Goal: Task Accomplishment & Management: Manage account settings

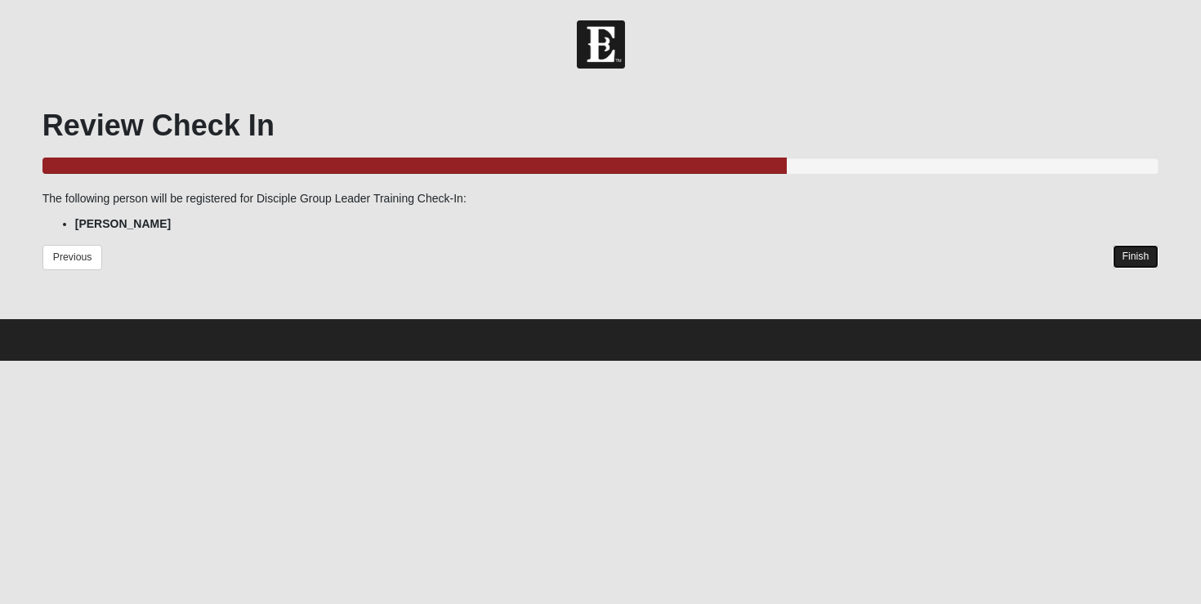
click at [1140, 259] on link "Finish" at bounding box center [1135, 257] width 47 height 24
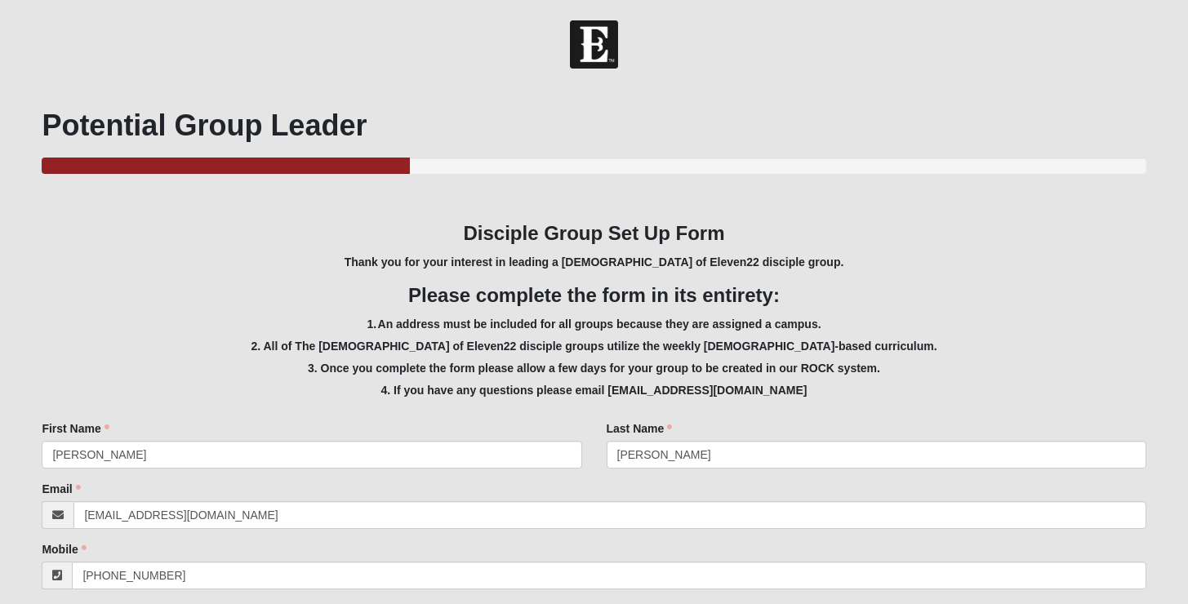
select select "Yes"
select select "1F90574A-4510-469F-BDE5-929B0B570BE6"
select select "False"
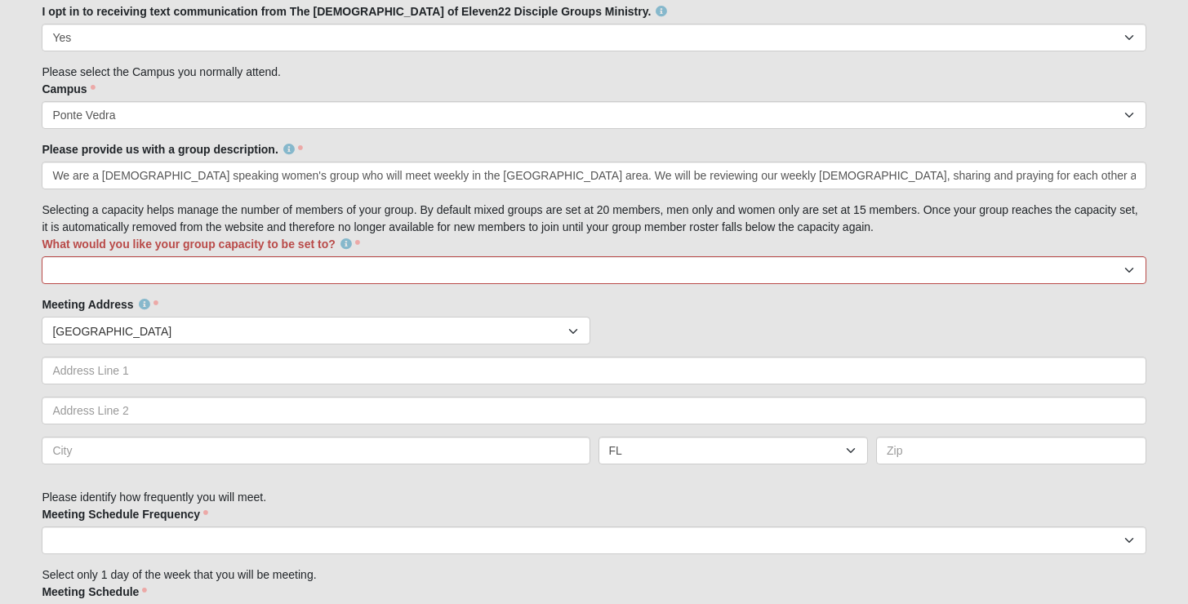
scroll to position [611, 0]
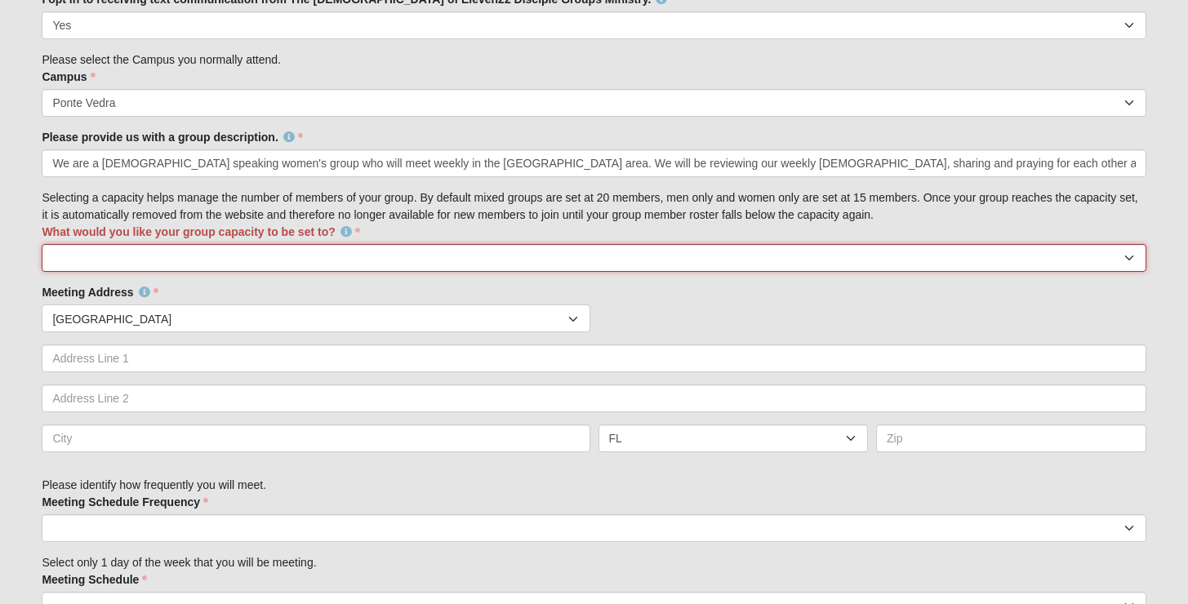
click at [274, 260] on select "10 15 20 25" at bounding box center [594, 258] width 1104 height 28
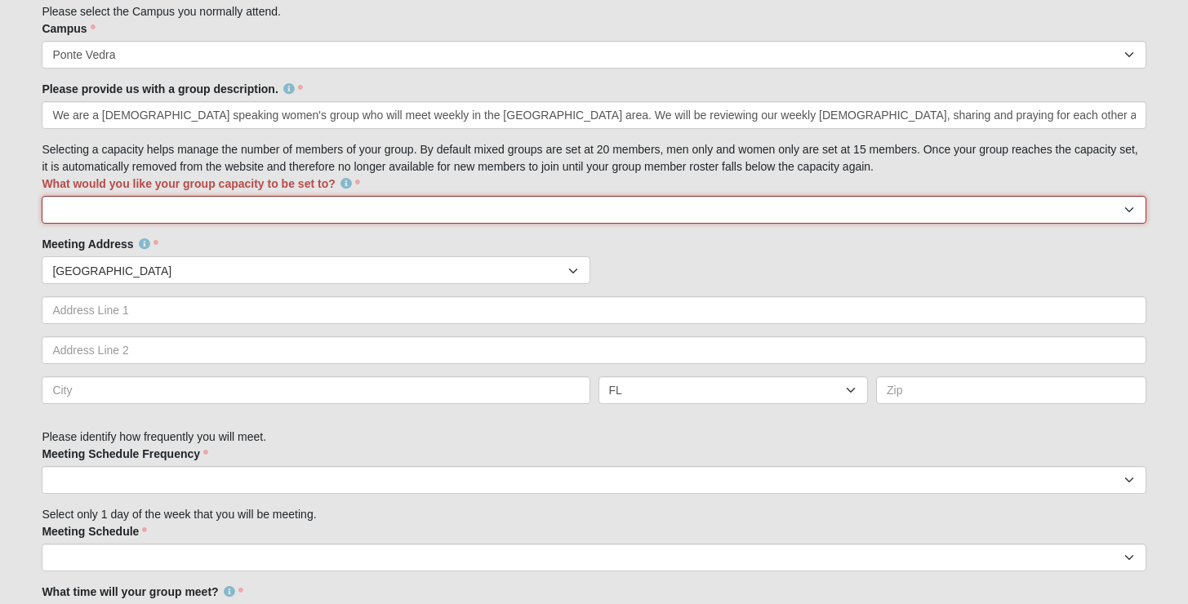
scroll to position [791, 0]
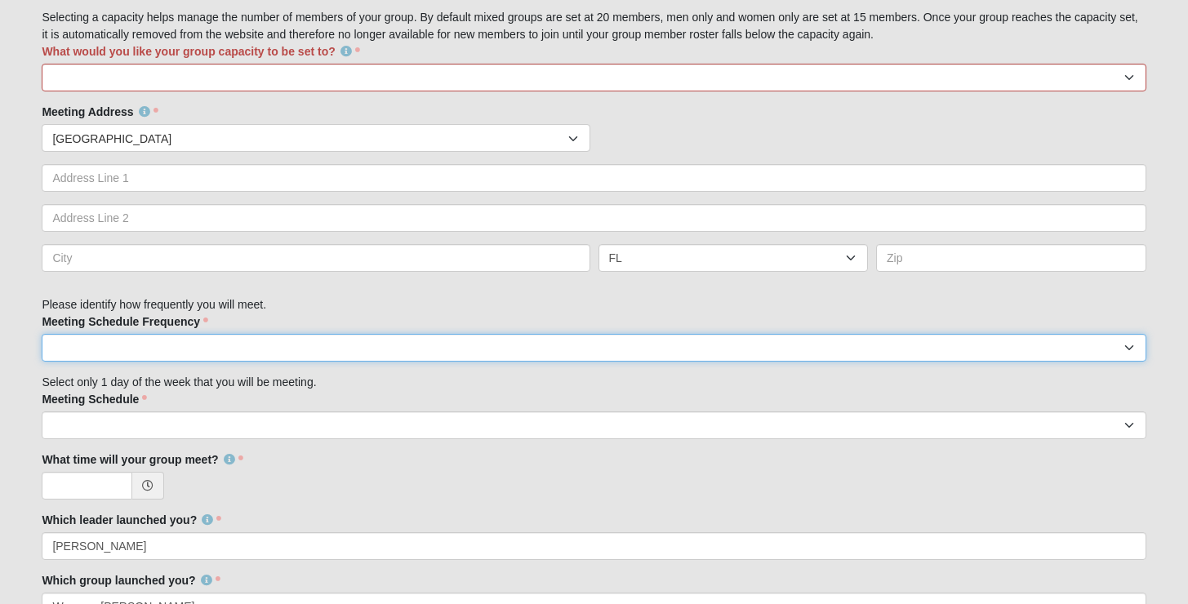
click at [169, 349] on select "weekly biweekly monthly" at bounding box center [594, 348] width 1104 height 28
select select "biweekly"
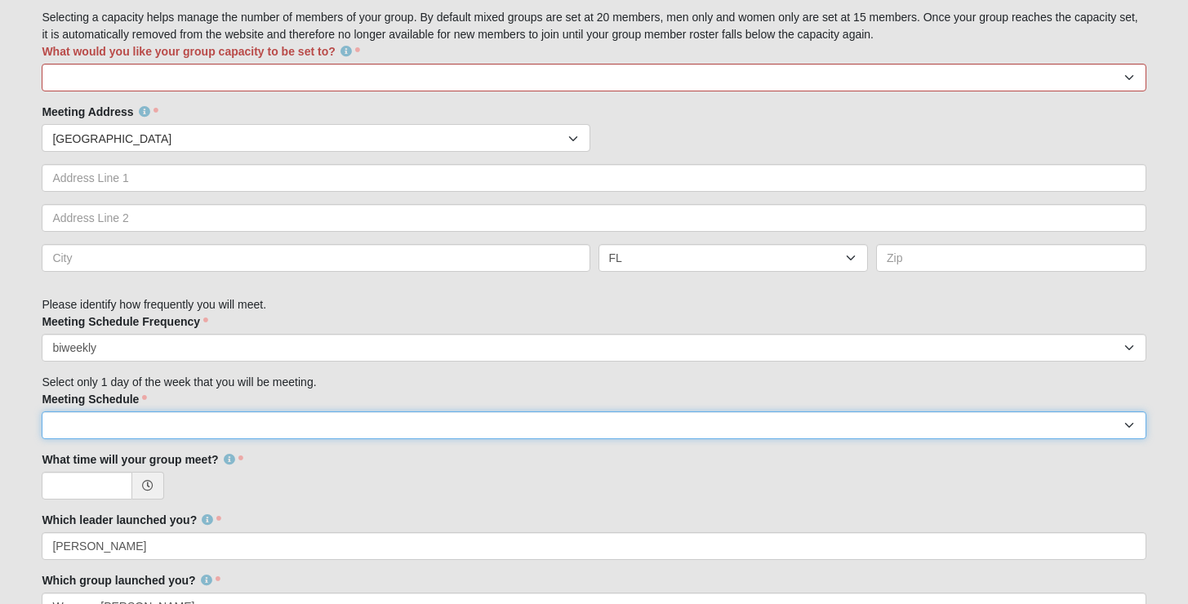
click at [186, 430] on select "Monday Tuesday Wednesday Thursday Friday Saturday Sunday" at bounding box center [594, 426] width 1104 height 28
select select "1"
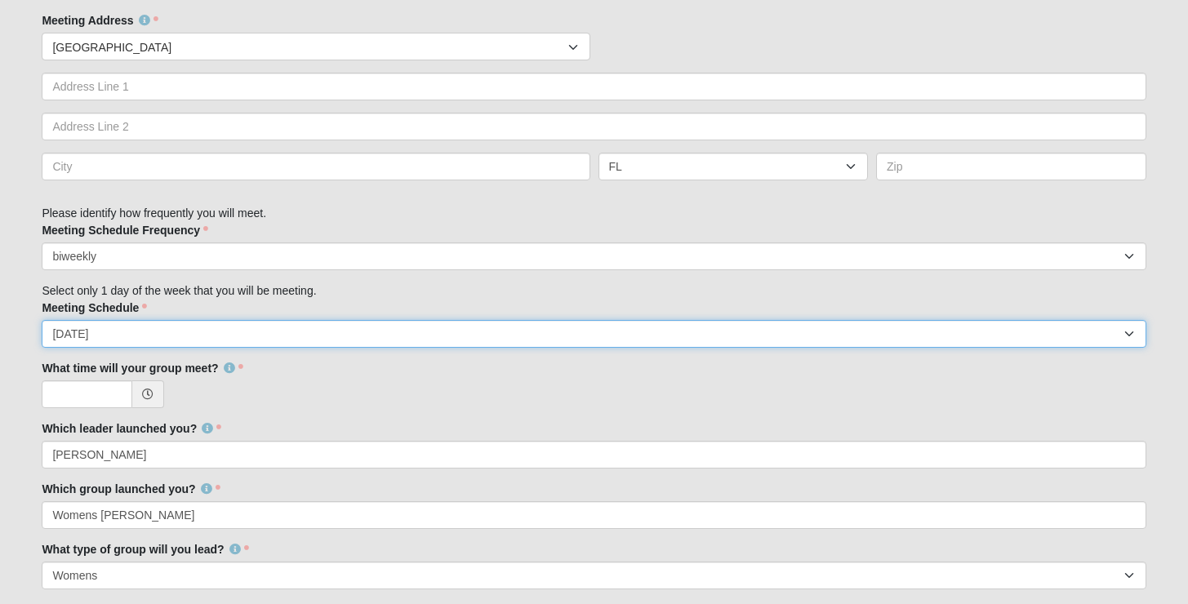
scroll to position [884, 0]
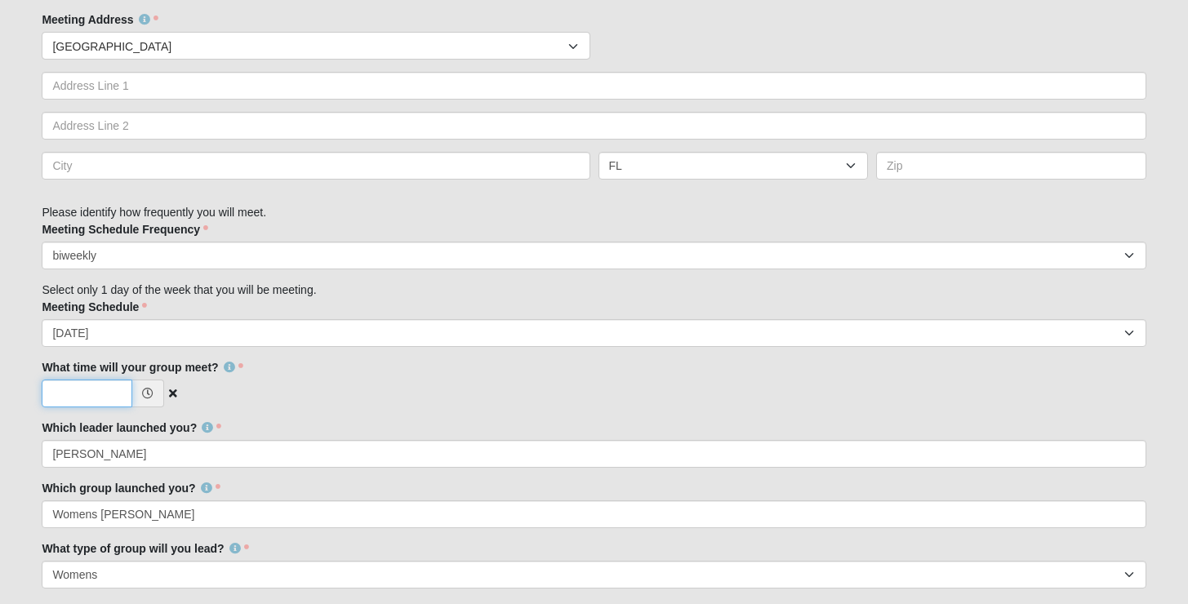
click at [90, 391] on input "What time will your group meet?" at bounding box center [87, 394] width 91 height 28
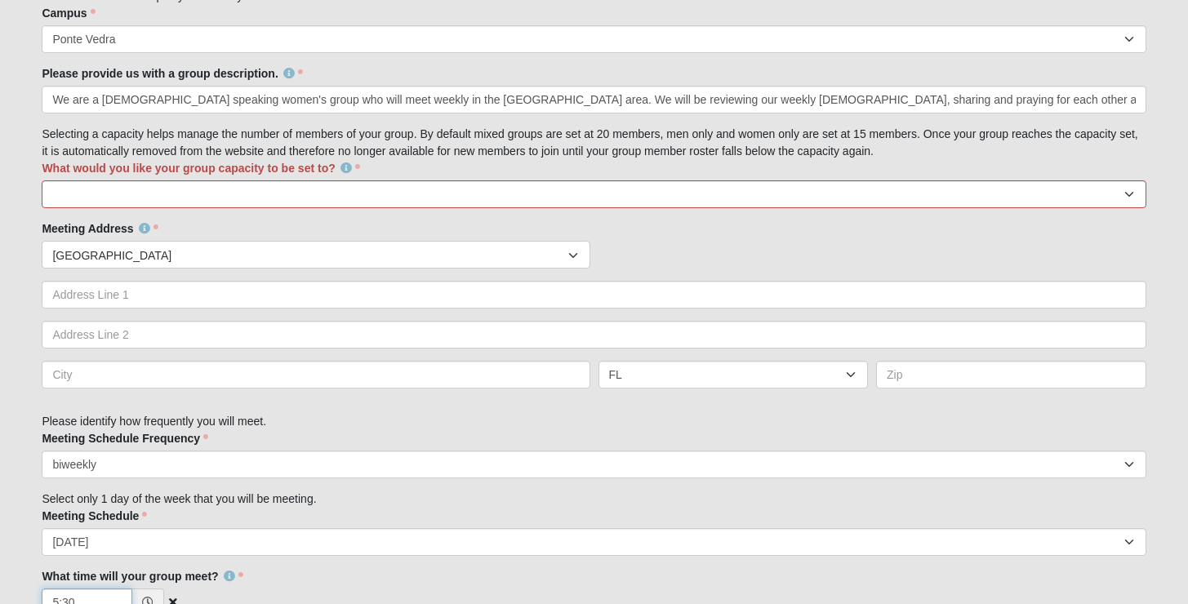
scroll to position [666, 0]
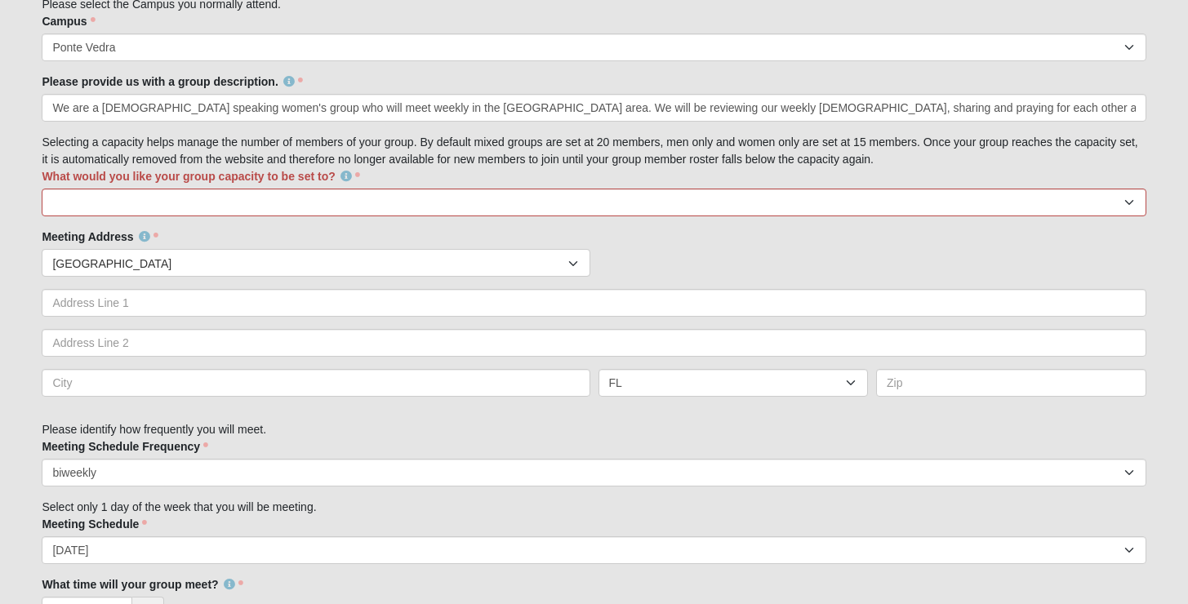
type input "5:30 AM"
click at [217, 203] on select "10 15 20 25" at bounding box center [594, 203] width 1104 height 28
select select "10"
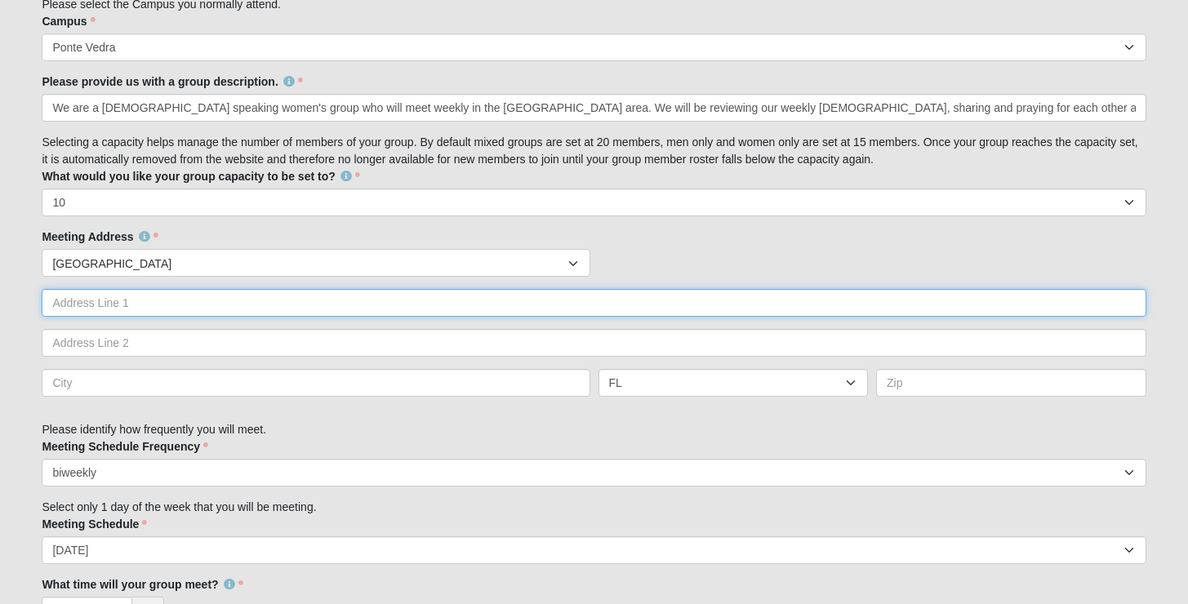
click at [243, 296] on input "text" at bounding box center [594, 303] width 1104 height 28
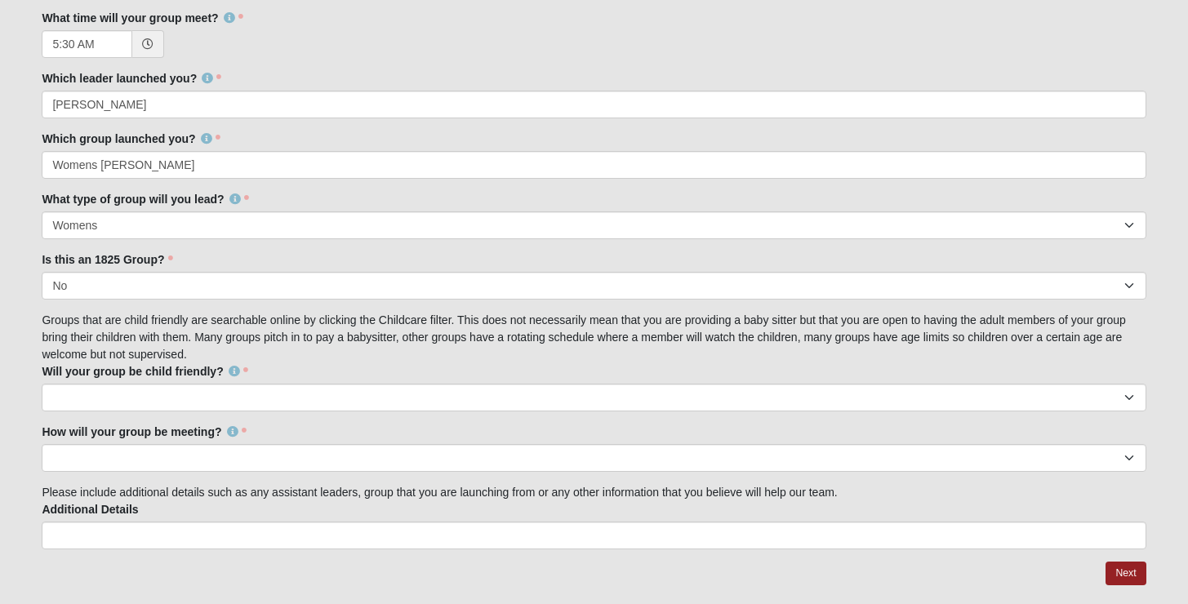
scroll to position [1280, 0]
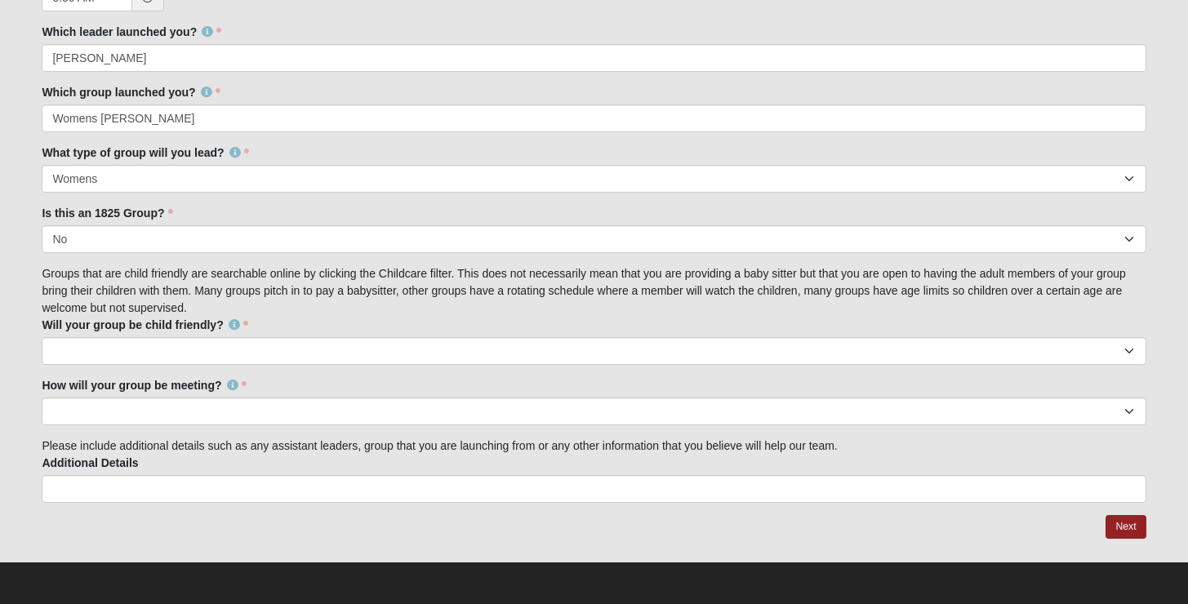
type input "351 Town Plaza"
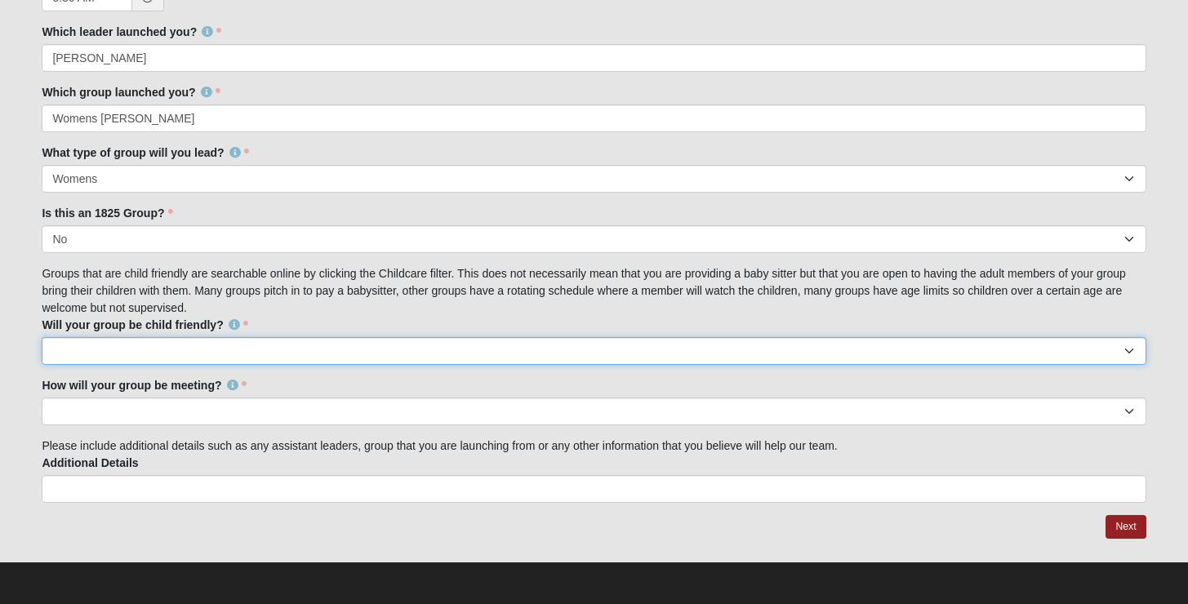
click at [175, 349] on select "No Yes" at bounding box center [594, 351] width 1104 height 28
select select "False"
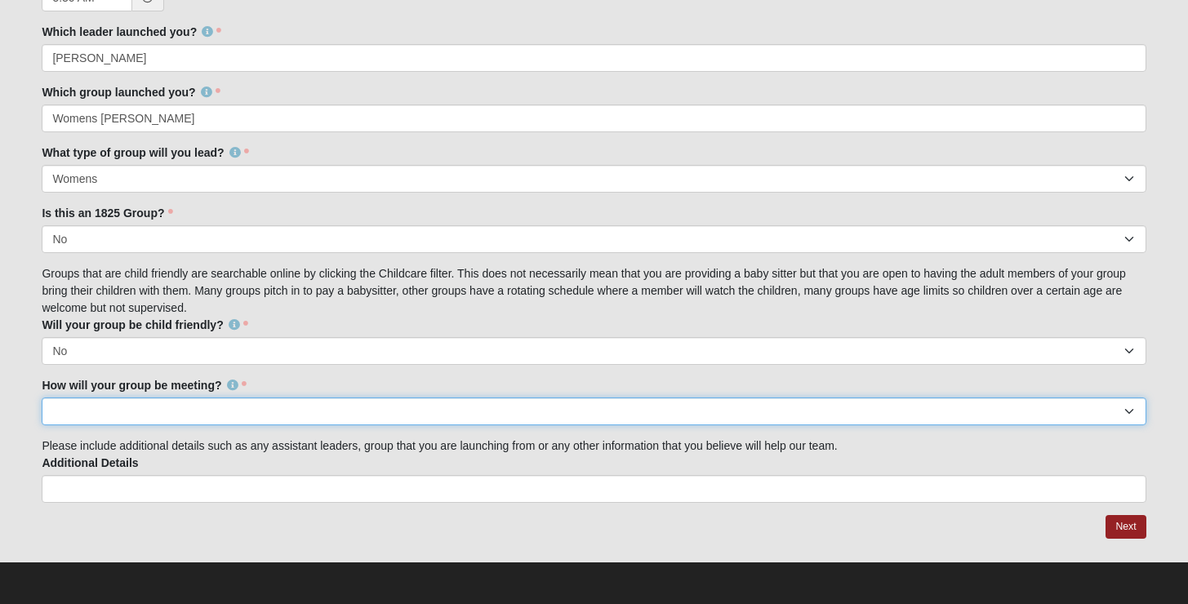
click at [214, 399] on select "In Person Virtual" at bounding box center [594, 412] width 1104 height 28
select select "1596"
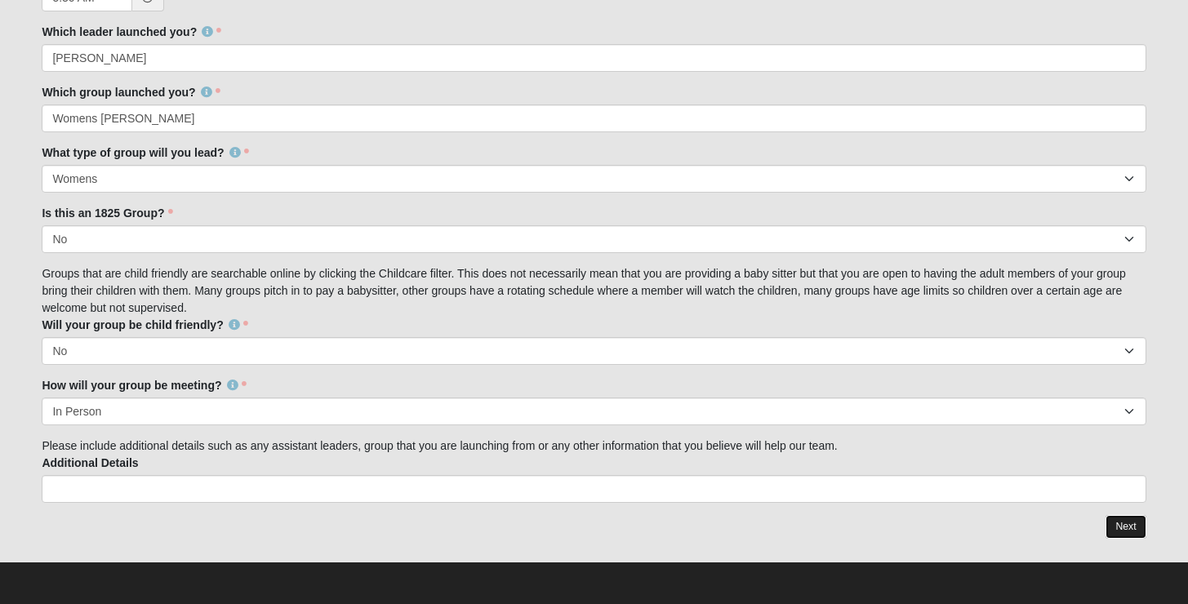
click at [1131, 528] on link "Next" at bounding box center [1126, 527] width 40 height 24
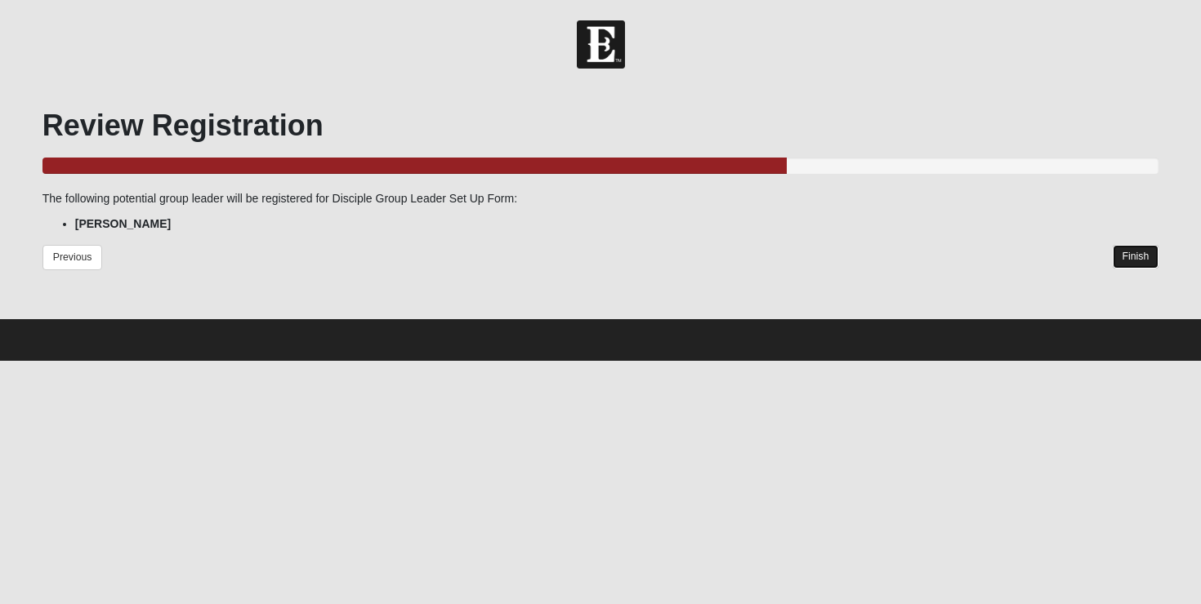
click at [1133, 258] on link "Finish" at bounding box center [1135, 257] width 47 height 24
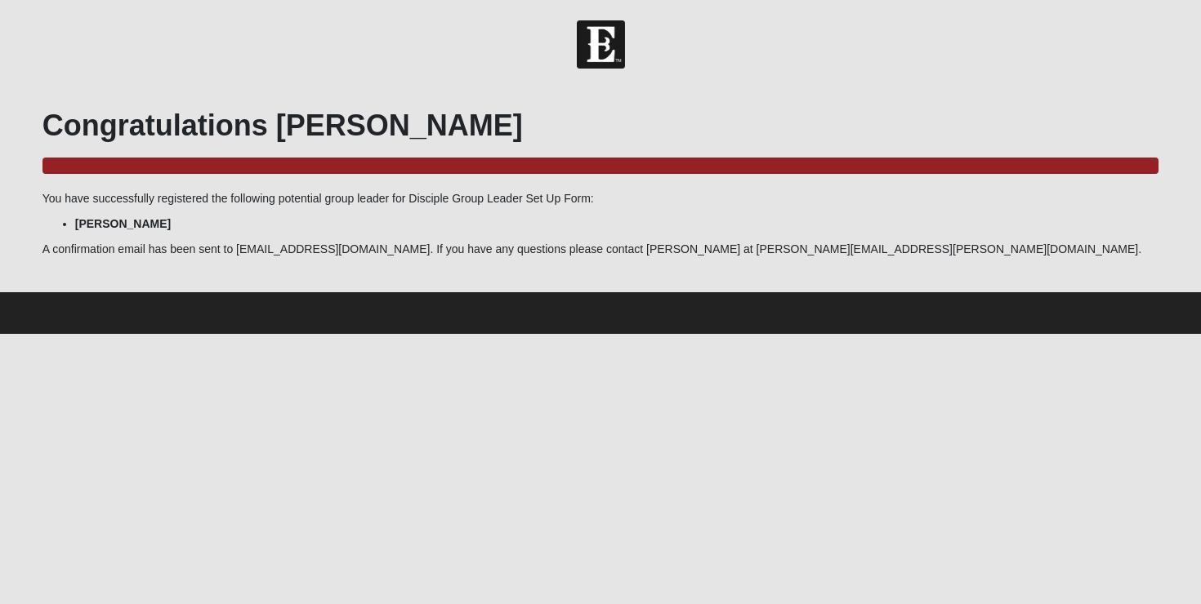
click at [847, 90] on div "Congratulations Rita 100.0% Complete You have successfully registered the follo…" at bounding box center [600, 188] width 1141 height 205
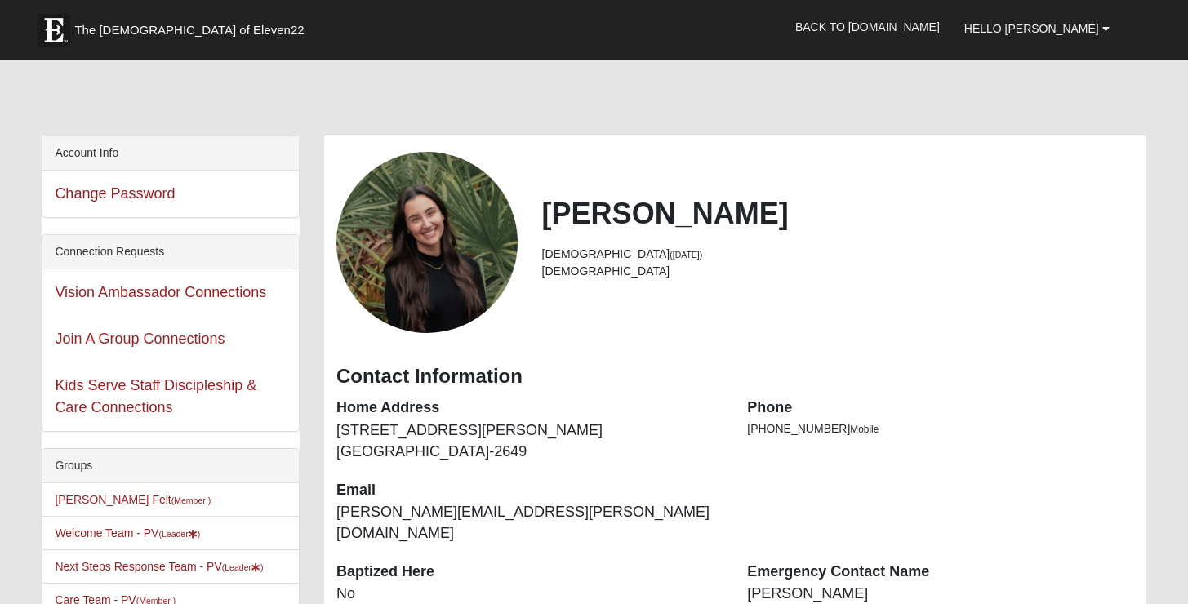
scroll to position [226, 0]
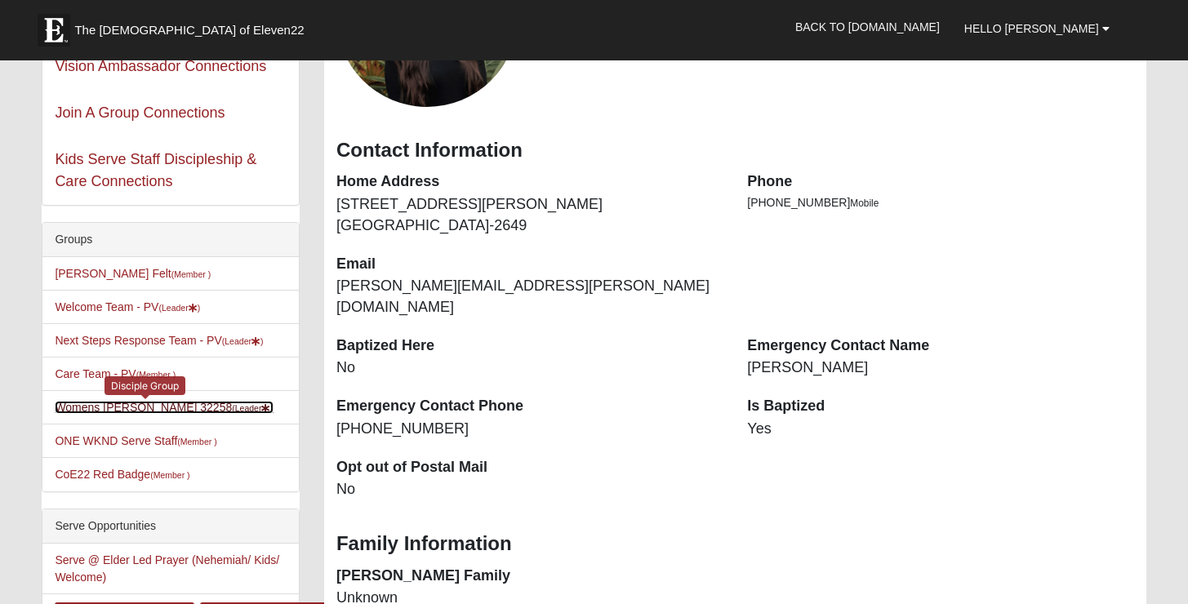
click at [137, 410] on link "Womens Gonzalez 32258 (Leader )" at bounding box center [164, 407] width 219 height 13
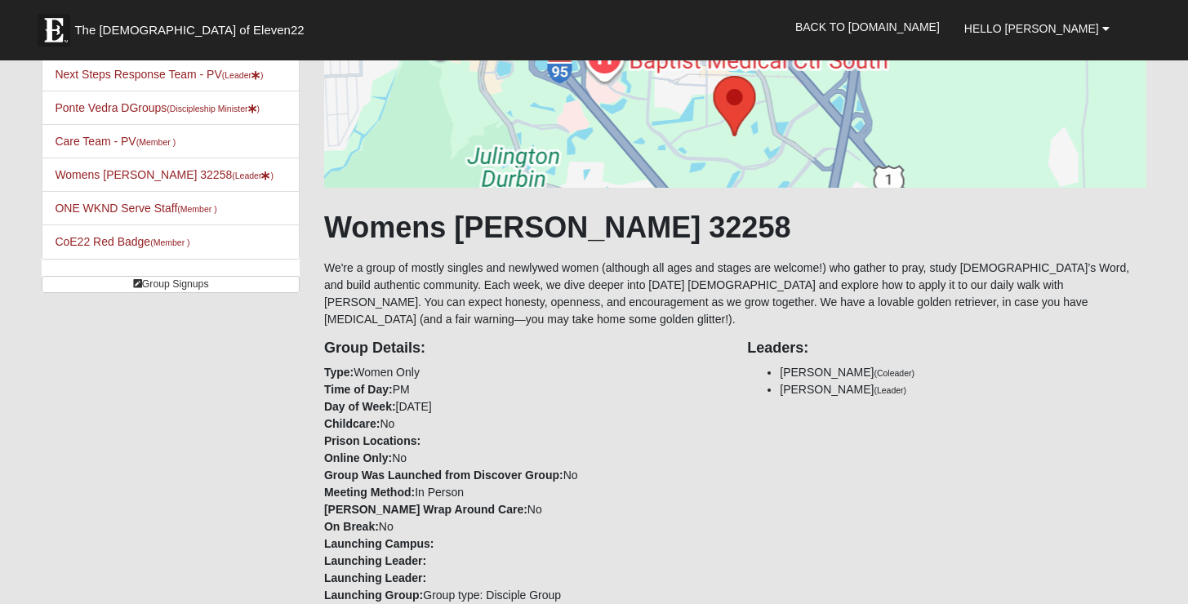
scroll to position [121, 0]
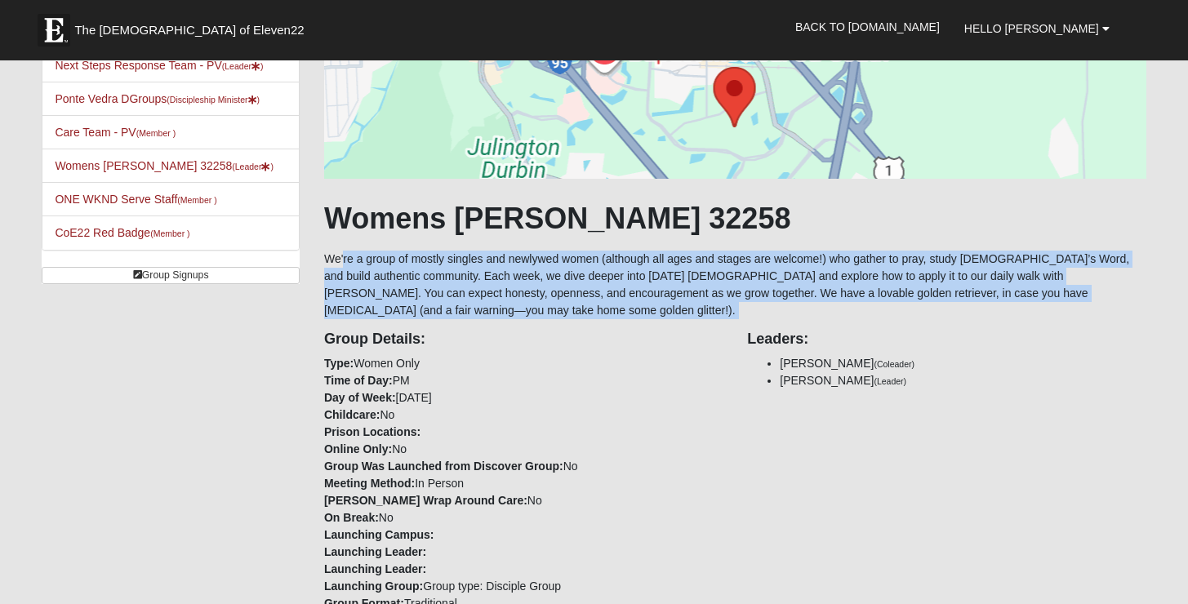
drag, startPoint x: 323, startPoint y: 262, endPoint x: 662, endPoint y: 323, distance: 344.4
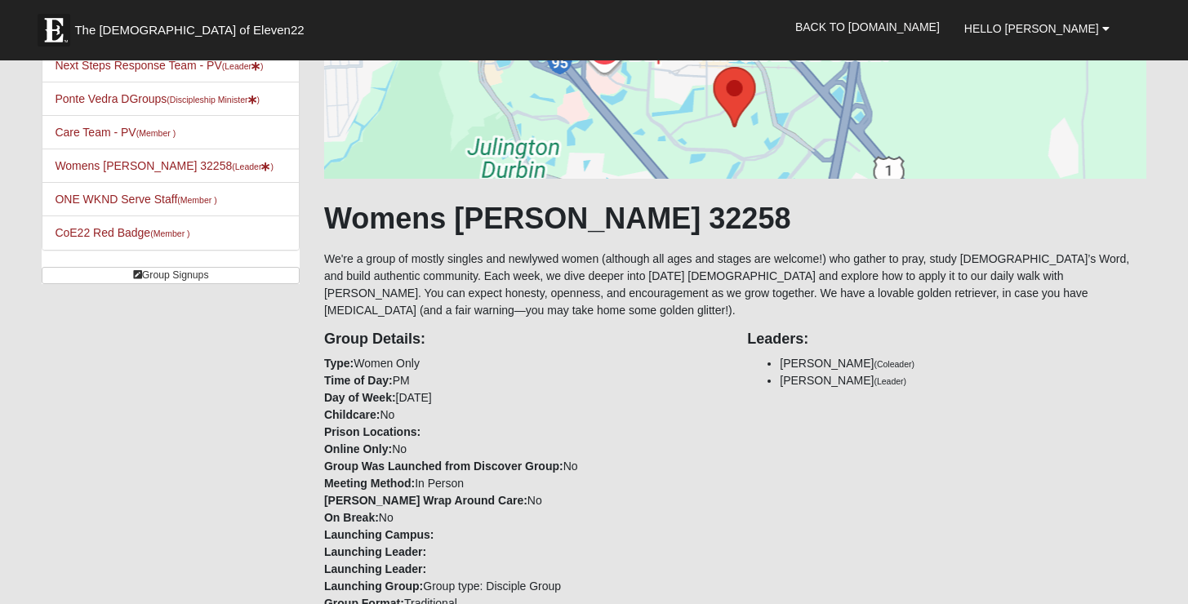
click at [515, 363] on div "Group Details: Type: Women Only Time of Day: PM Day of Week: Wednesday Childcar…" at bounding box center [523, 465] width 423 height 293
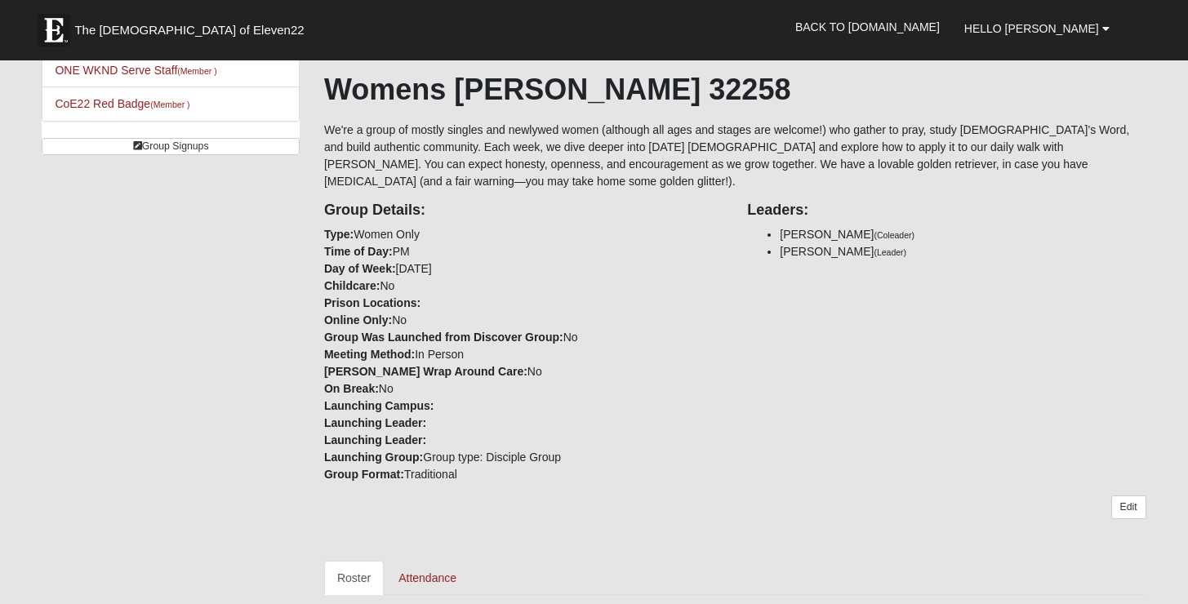
scroll to position [252, 0]
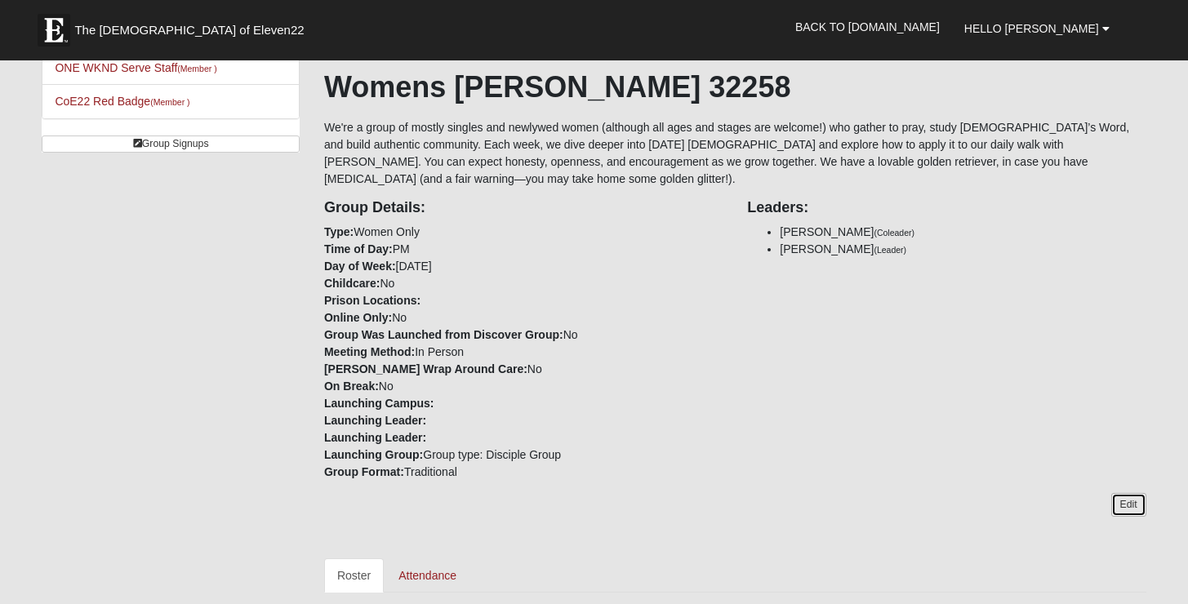
click at [1130, 496] on link "Edit" at bounding box center [1129, 505] width 35 height 24
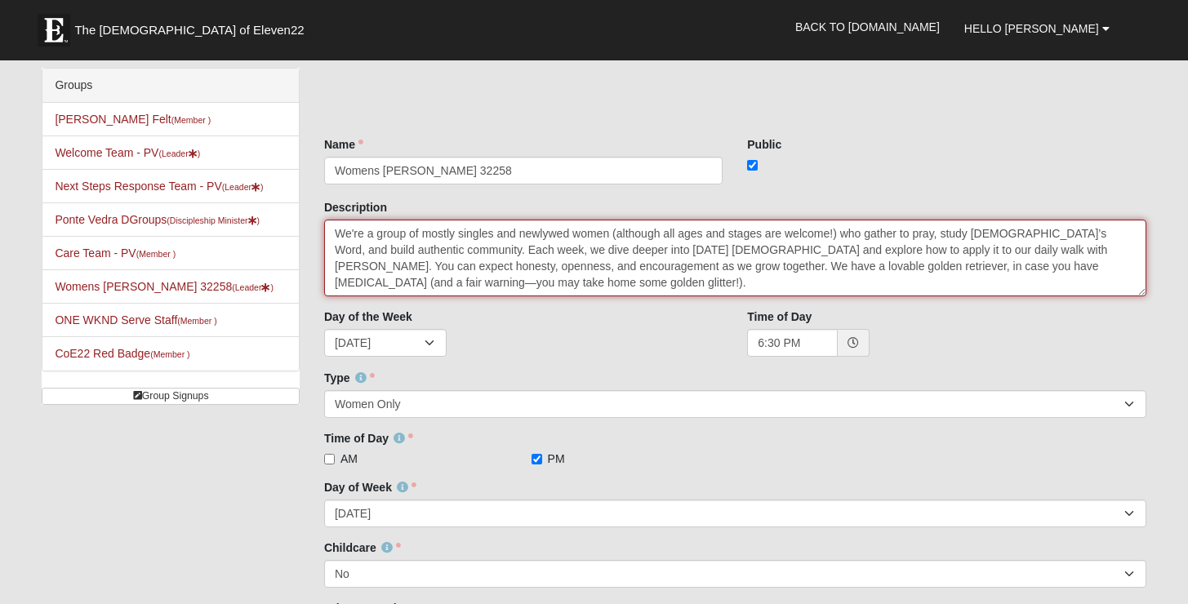
click at [429, 286] on textarea "We're a group of mostly singles and newlywed women (although all ages and stage…" at bounding box center [735, 258] width 822 height 77
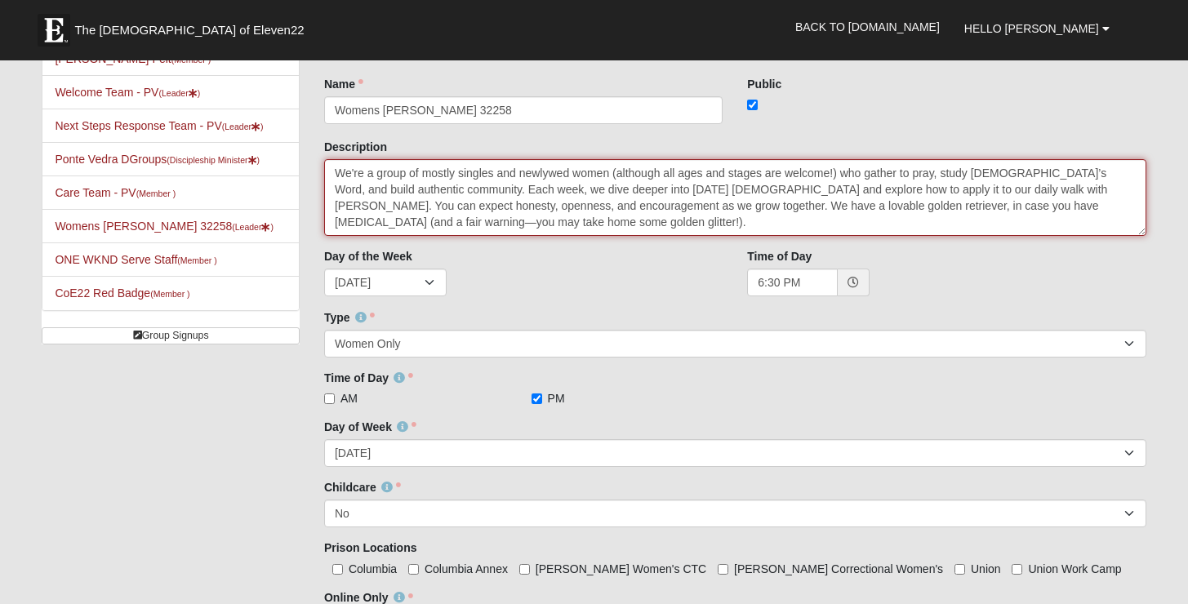
scroll to position [63, 0]
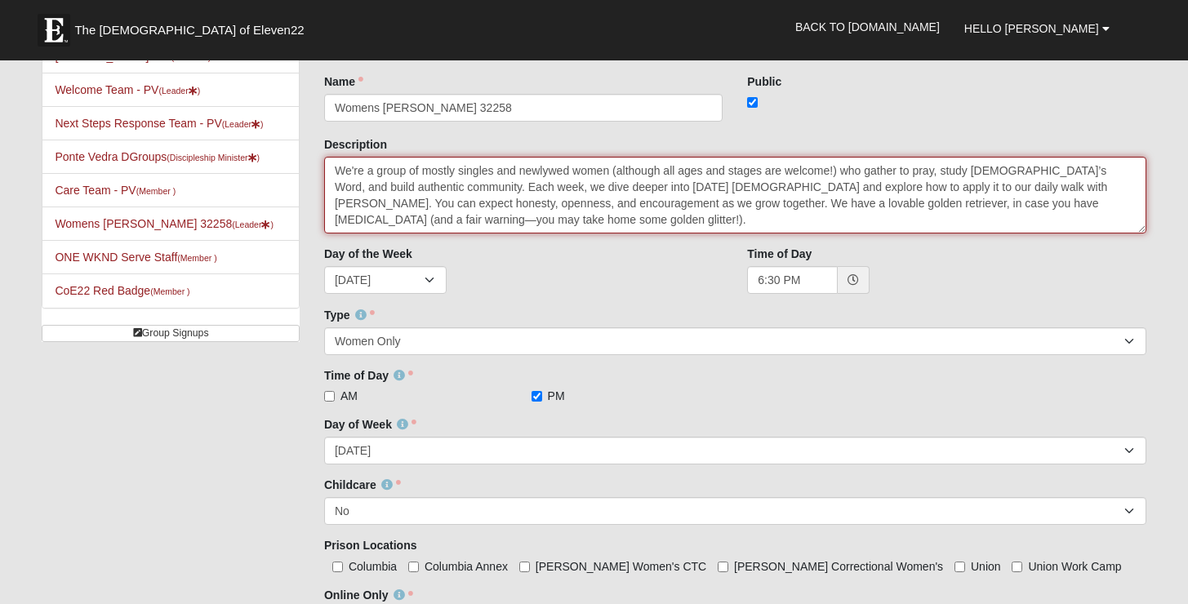
type textarea "We're a group of mostly singles and newlywed women (although all ages and stage…"
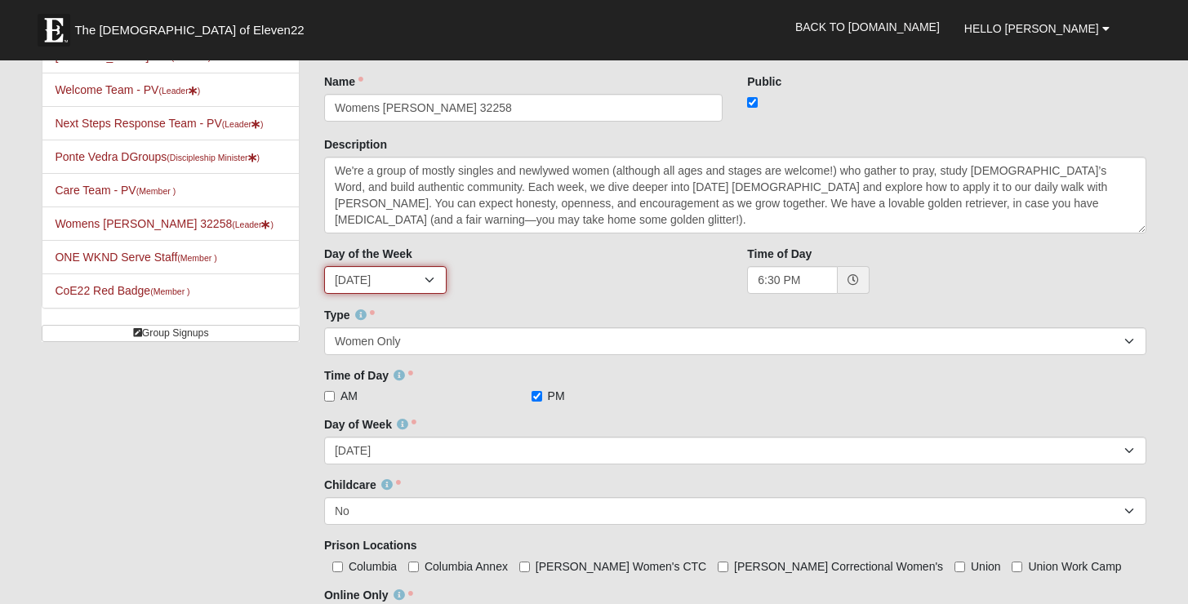
click at [434, 286] on select "Sunday Monday Tuesday Wednesday Thursday Friday Saturday" at bounding box center [385, 280] width 123 height 28
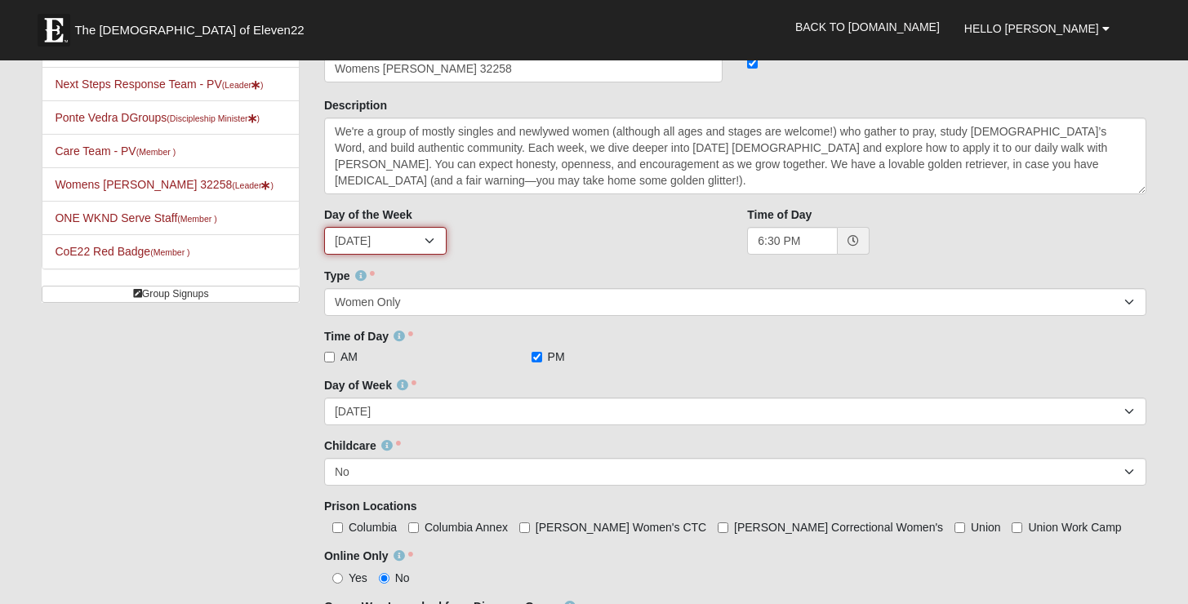
scroll to position [105, 0]
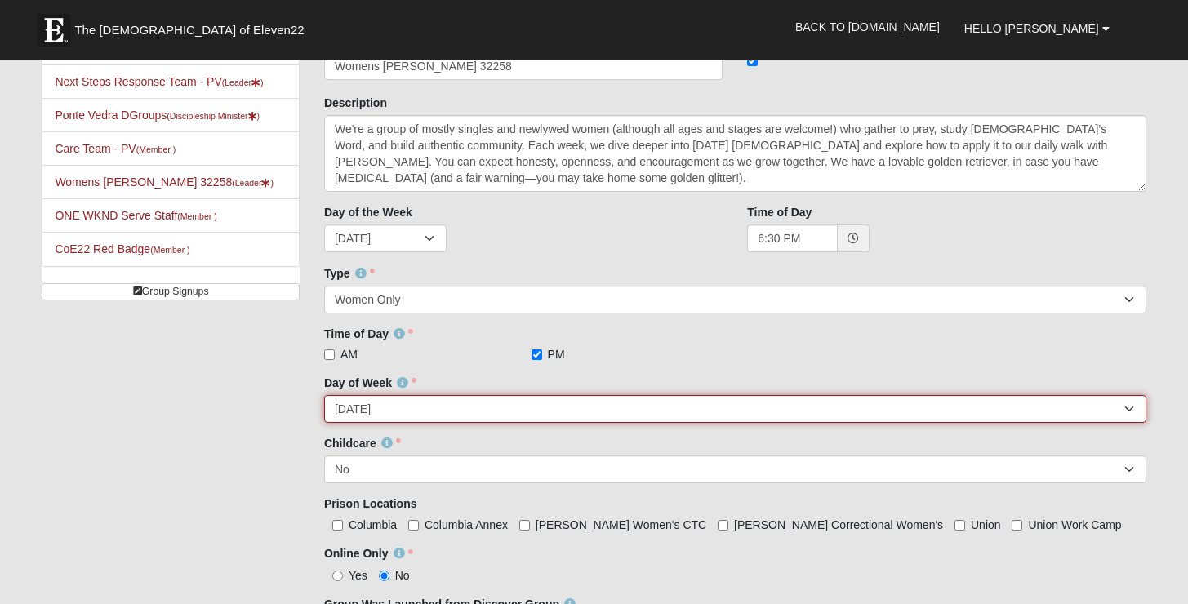
click at [527, 410] on select "Sunday Monday Tuesday Wednesday Thursday Friday Saturday" at bounding box center [735, 409] width 822 height 28
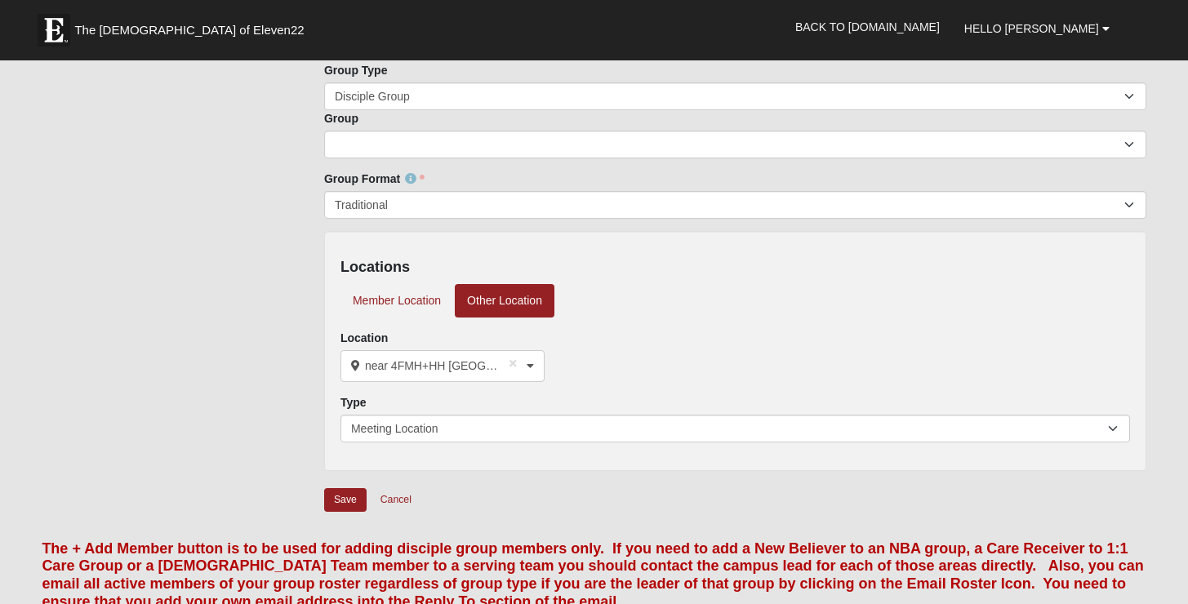
scroll to position [1004, 0]
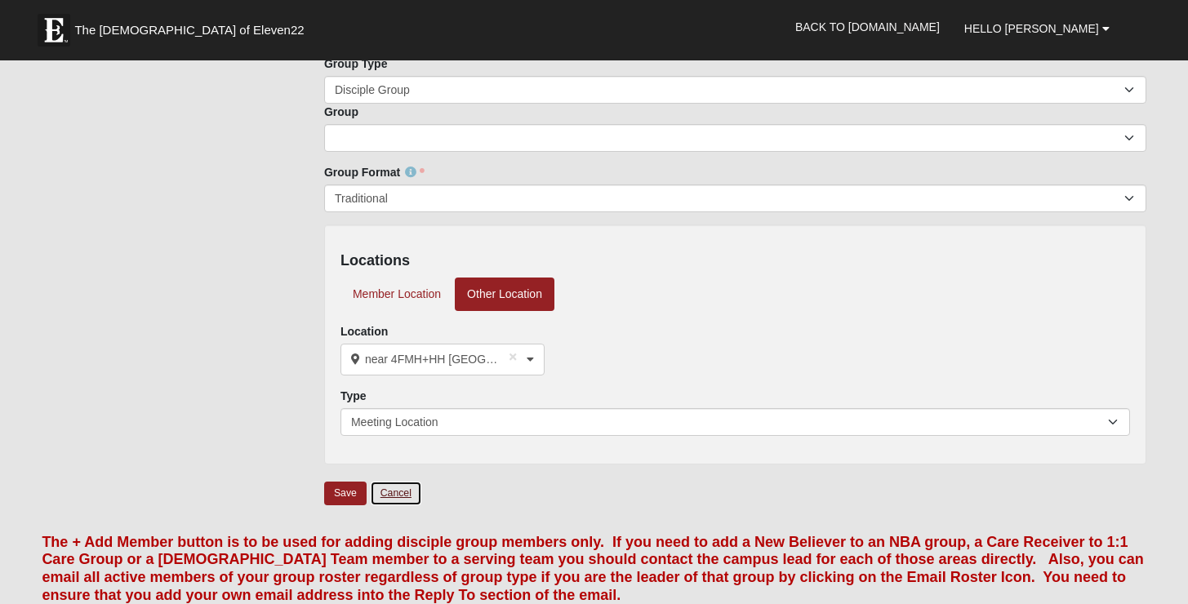
click at [399, 488] on link "Cancel" at bounding box center [396, 493] width 52 height 25
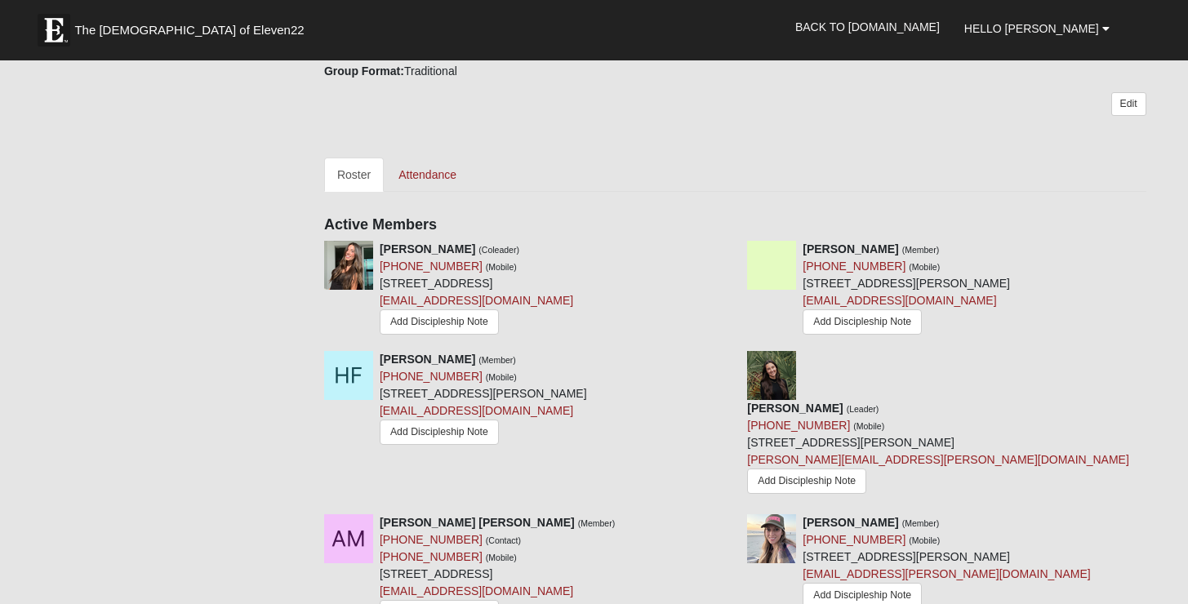
scroll to position [647, 0]
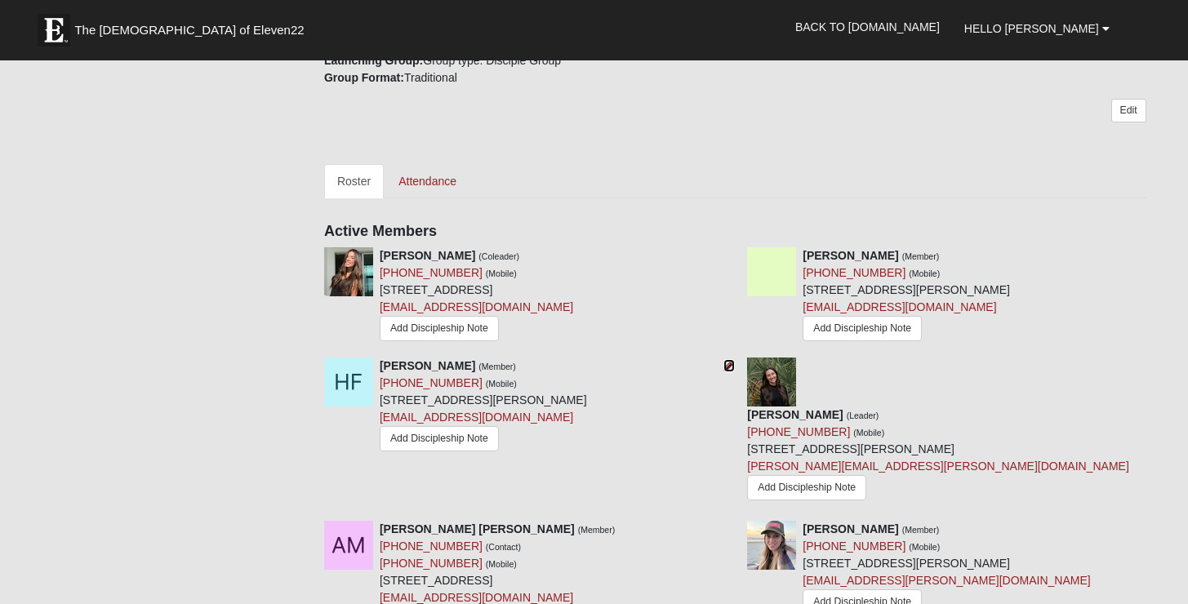
click at [729, 366] on icon at bounding box center [729, 365] width 11 height 11
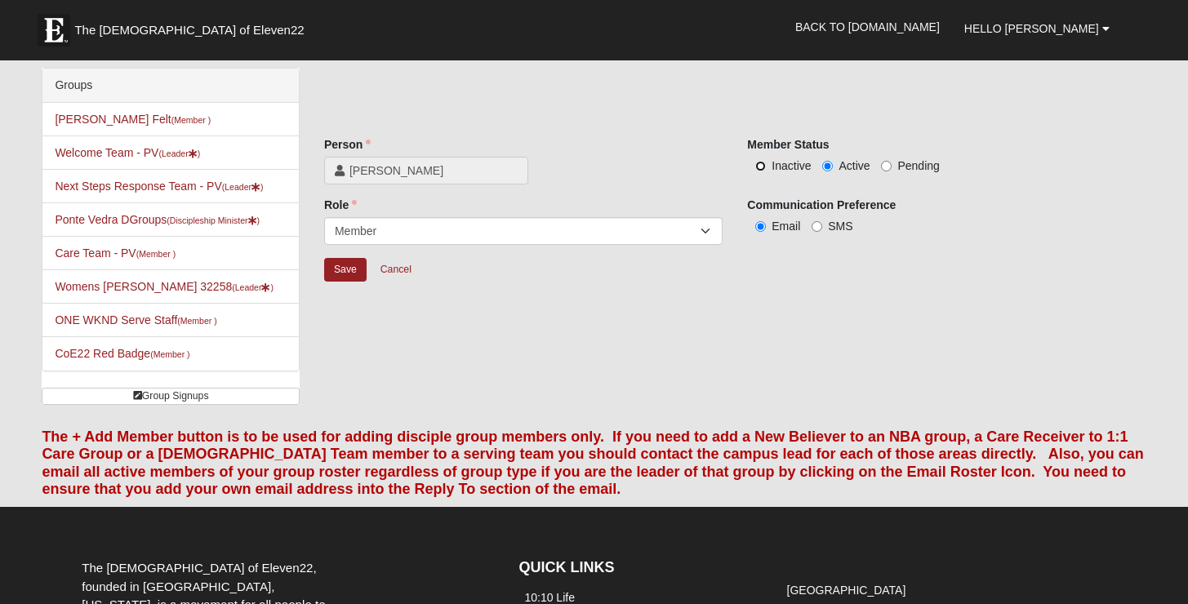
click at [764, 161] on input "Inactive" at bounding box center [760, 166] width 11 height 11
radio input "true"
click at [915, 165] on span "Pending" at bounding box center [919, 165] width 42 height 13
click at [892, 165] on input "Pending" at bounding box center [886, 166] width 11 height 11
radio input "true"
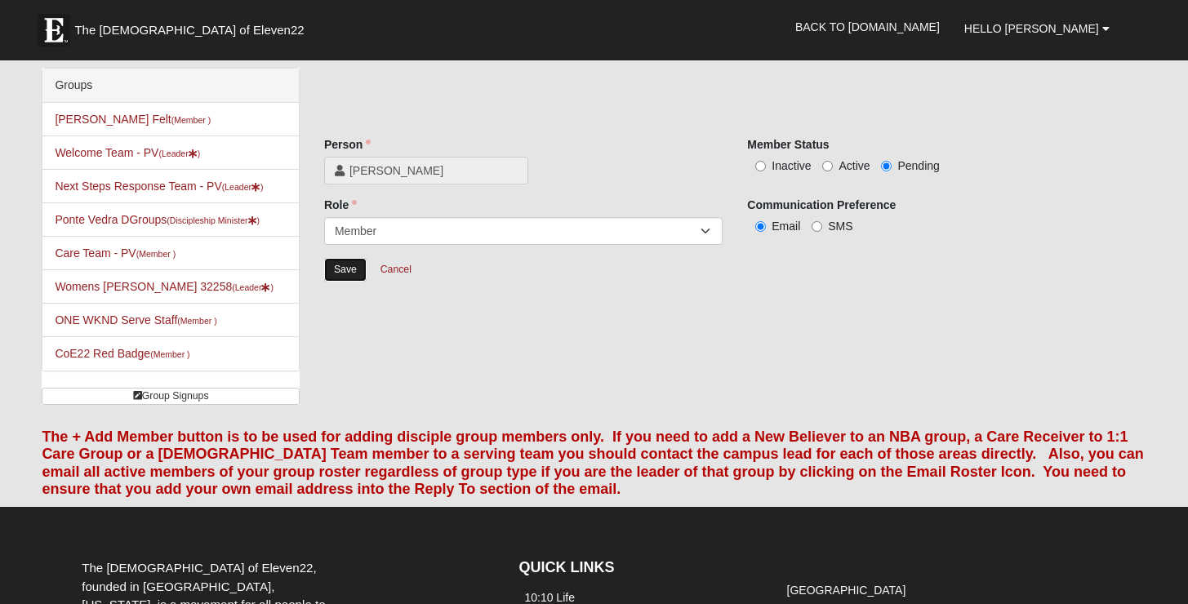
click at [332, 268] on input "Save" at bounding box center [345, 270] width 42 height 24
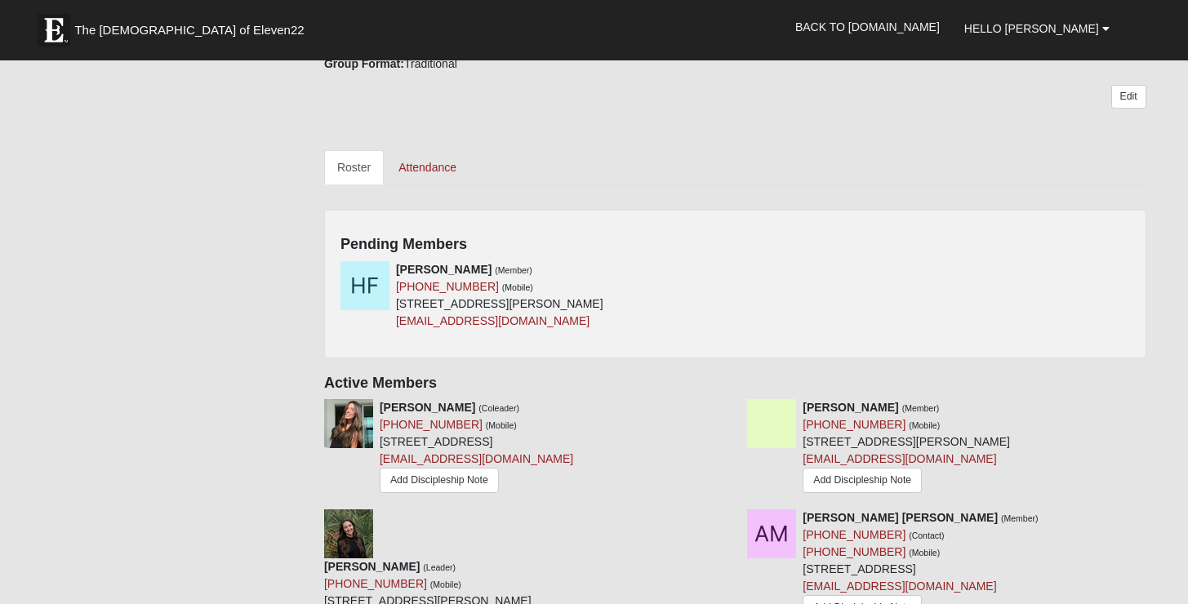
scroll to position [656, 0]
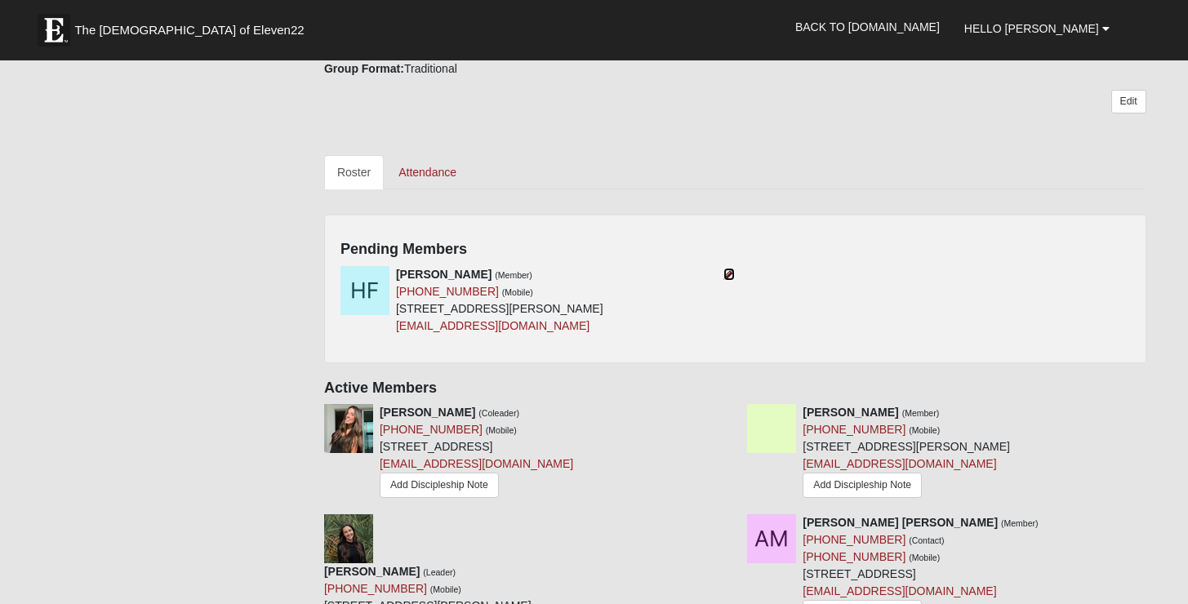
click at [726, 274] on icon at bounding box center [729, 274] width 11 height 11
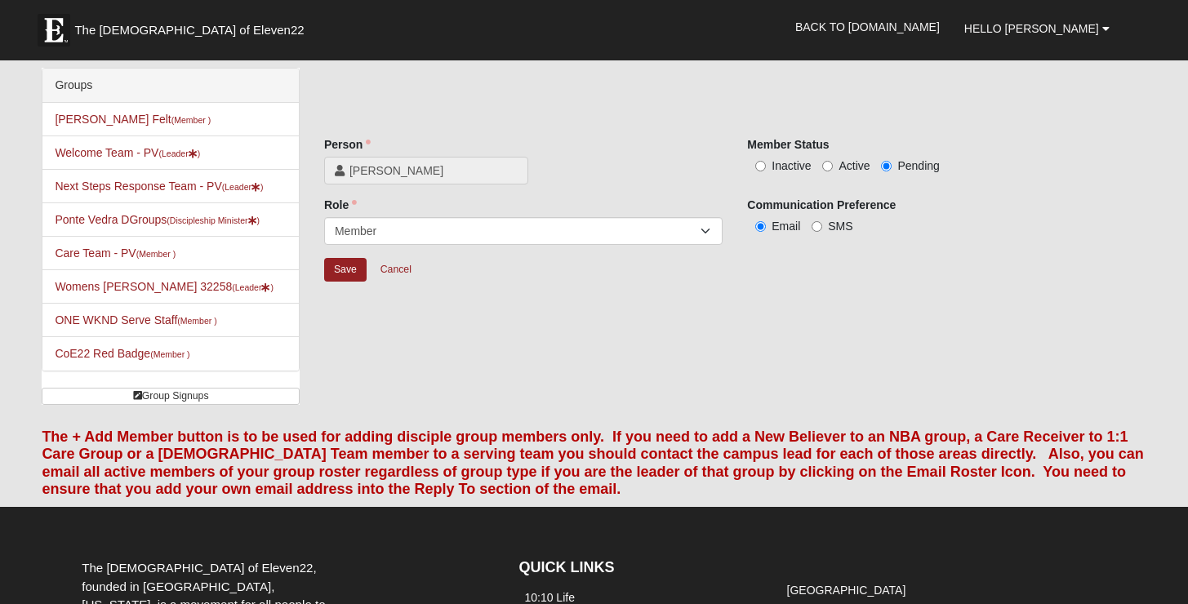
click at [862, 167] on span "Active" at bounding box center [854, 165] width 31 height 13
click at [833, 167] on input "Active" at bounding box center [827, 166] width 11 height 11
radio input "true"
click at [345, 266] on input "Save" at bounding box center [345, 270] width 42 height 24
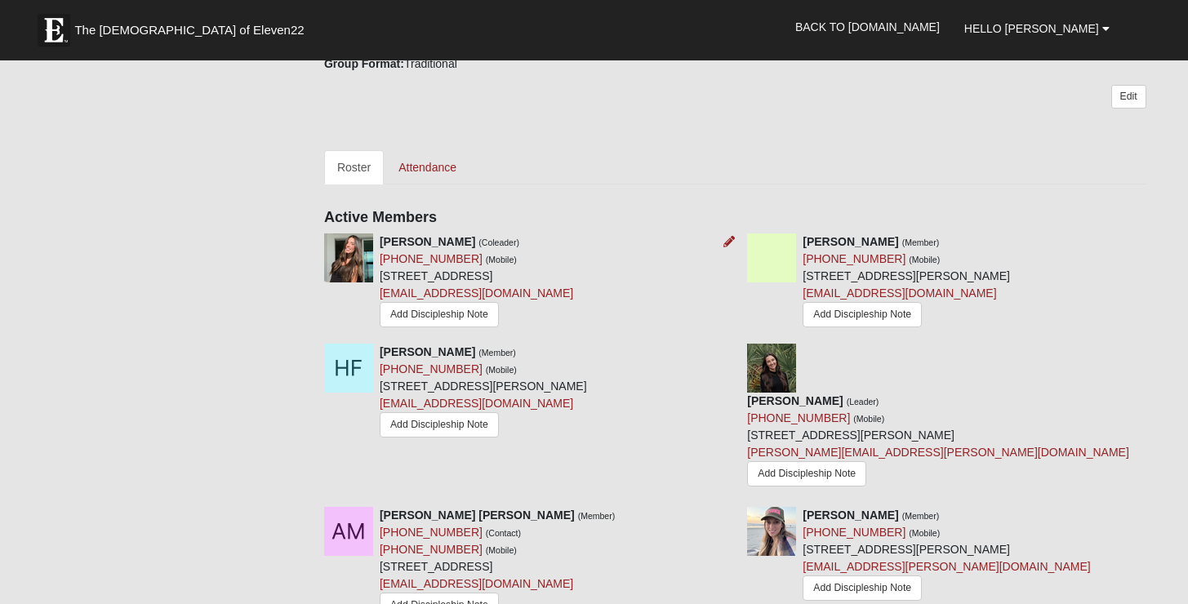
scroll to position [638, 0]
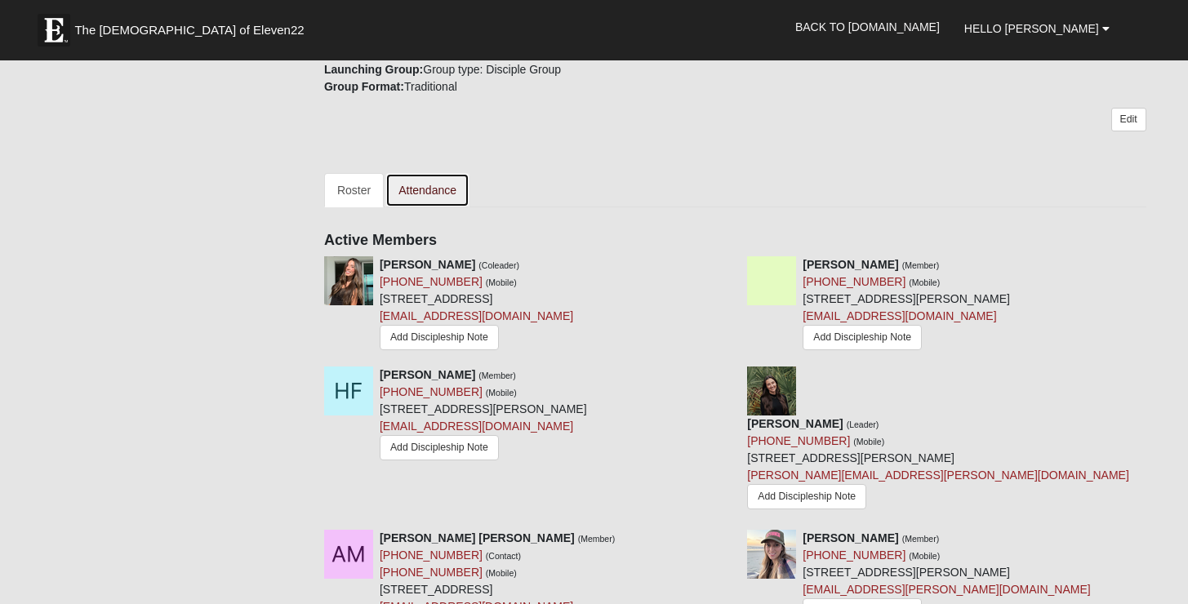
click at [452, 183] on link "Attendance" at bounding box center [427, 190] width 84 height 34
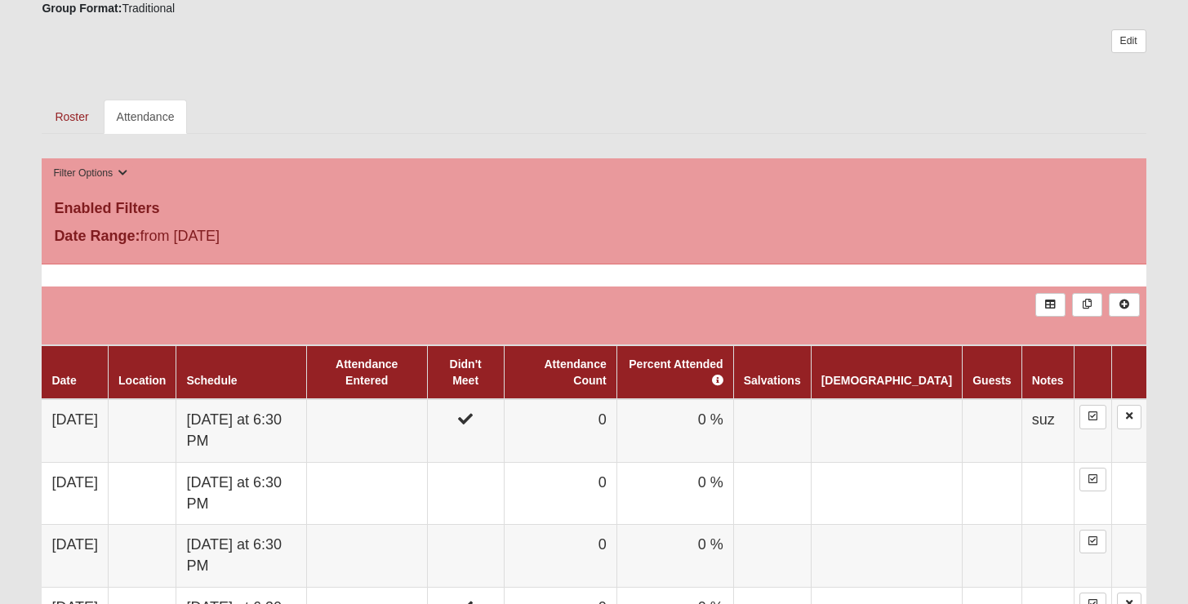
scroll to position [623, 0]
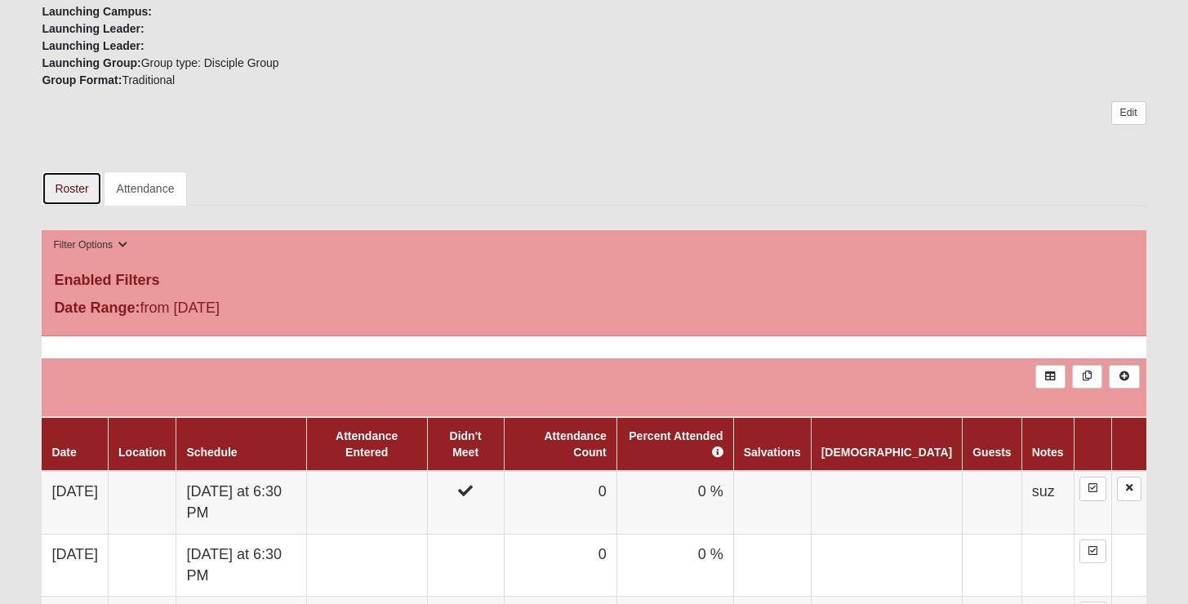
click at [71, 191] on link "Roster" at bounding box center [72, 189] width 60 height 34
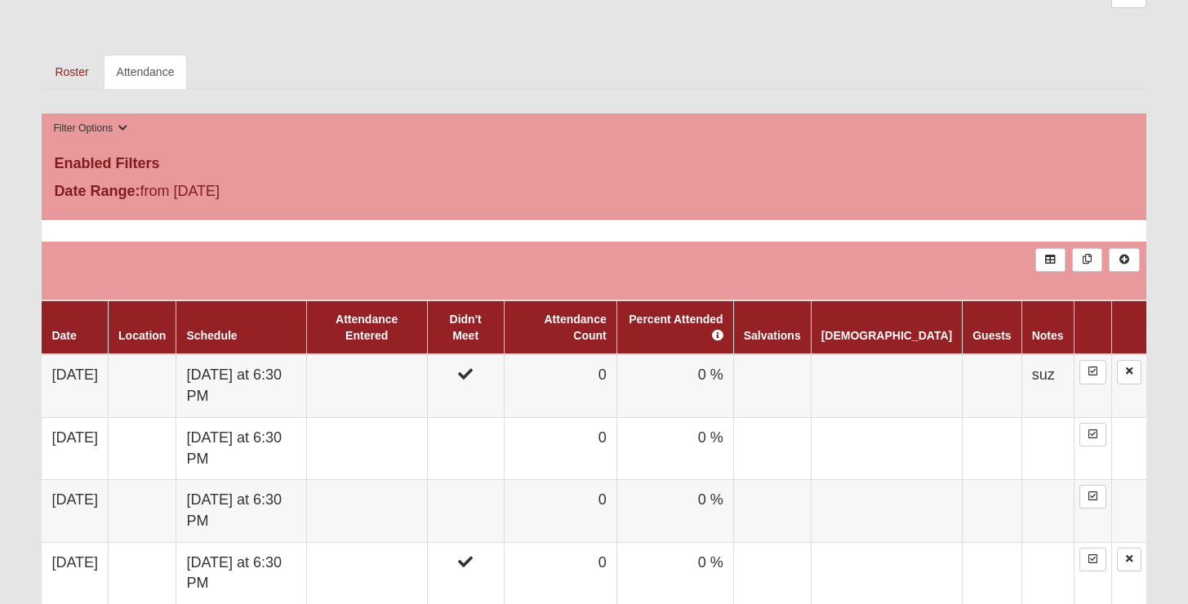
scroll to position [775, 0]
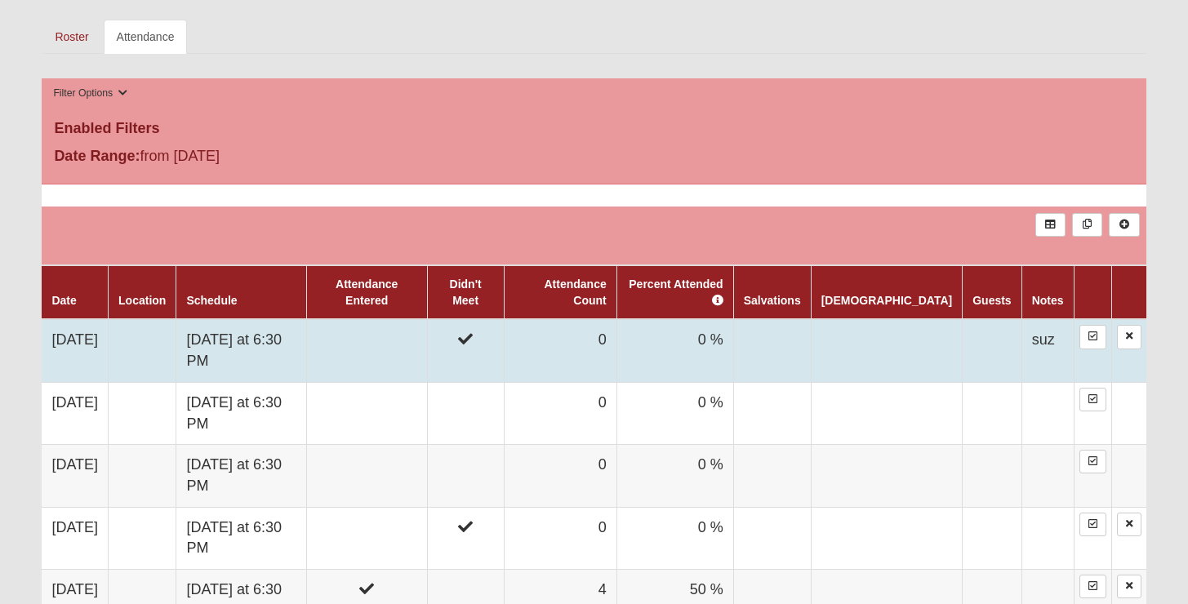
click at [305, 348] on td "[DATE] at 6:30 PM" at bounding box center [241, 350] width 130 height 63
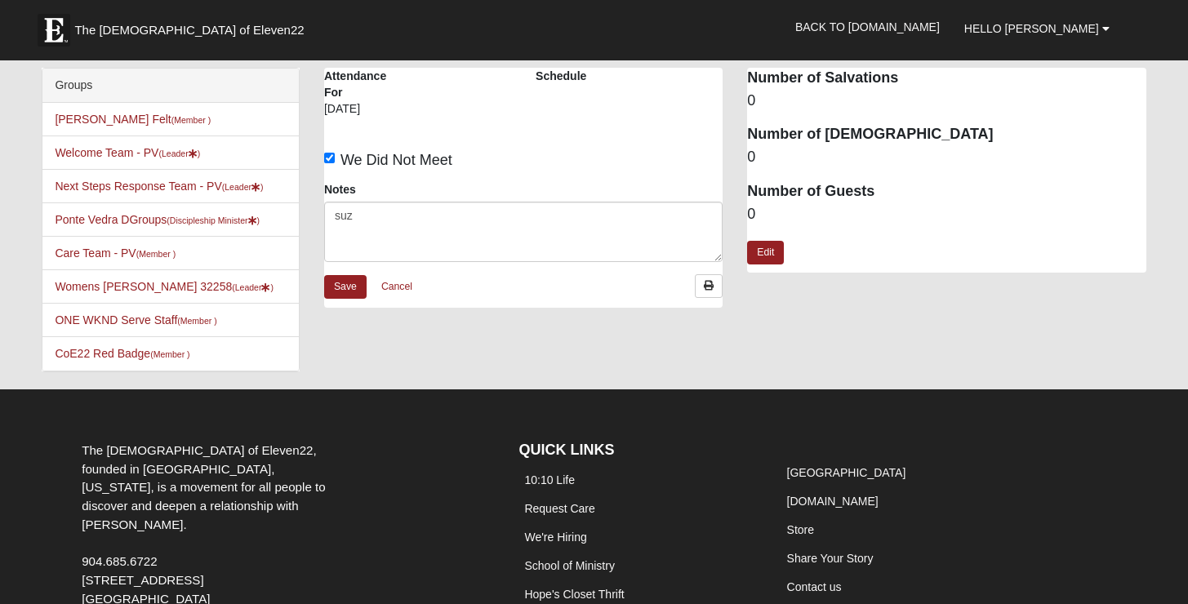
click at [340, 163] on label "We Did Not Meet" at bounding box center [388, 160] width 128 height 22
click at [335, 163] on input "We Did Not Meet" at bounding box center [329, 158] width 11 height 11
checkbox input "false"
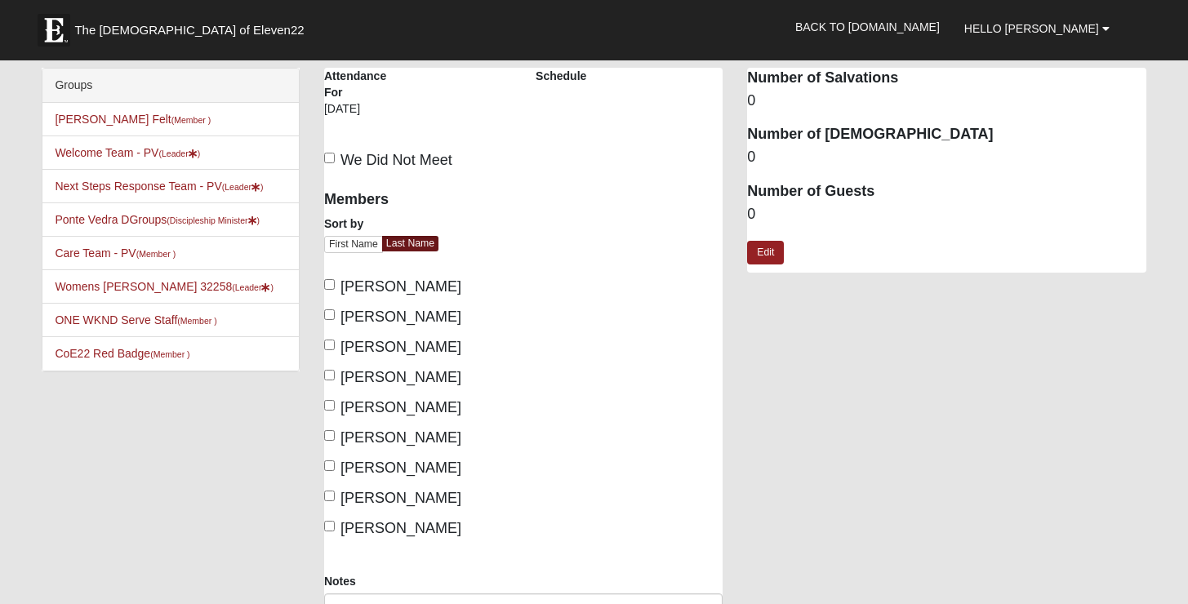
click at [430, 288] on span "[PERSON_NAME]" at bounding box center [401, 286] width 121 height 16
click at [335, 288] on input "[PERSON_NAME]" at bounding box center [329, 284] width 11 height 11
checkbox input "true"
click at [409, 345] on span "[PERSON_NAME]" at bounding box center [401, 347] width 121 height 16
click at [335, 345] on input "[PERSON_NAME]" at bounding box center [329, 345] width 11 height 11
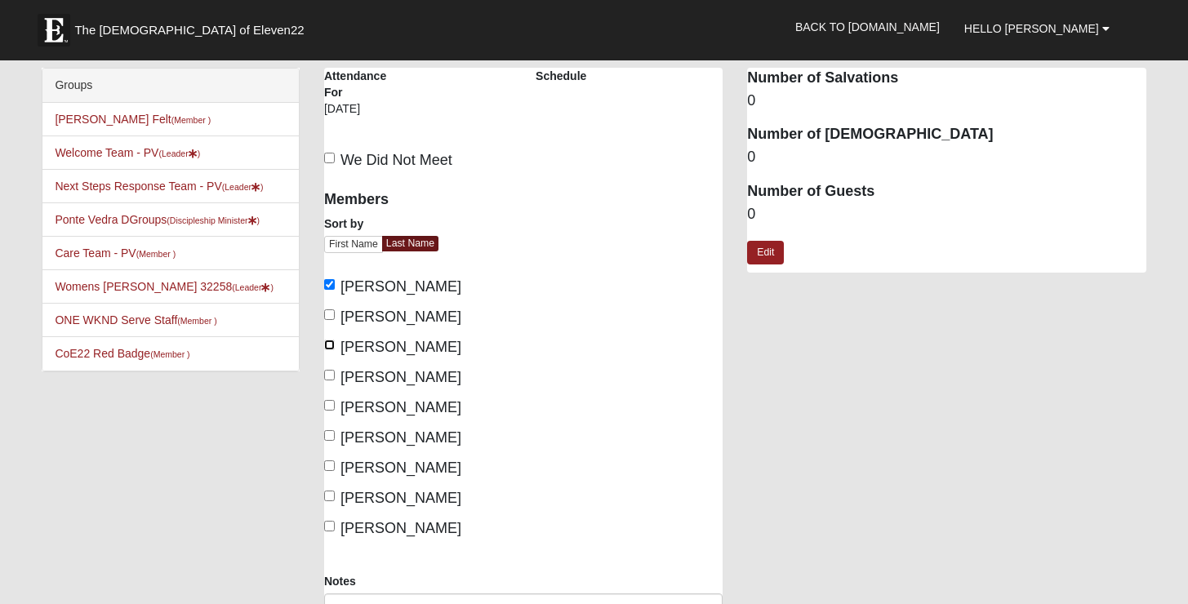
checkbox input "true"
click at [411, 430] on span "[PERSON_NAME]" at bounding box center [401, 438] width 121 height 16
click at [335, 430] on input "[PERSON_NAME]" at bounding box center [329, 435] width 11 height 11
checkbox input "true"
click at [330, 158] on input "We Did Not Meet" at bounding box center [329, 158] width 11 height 11
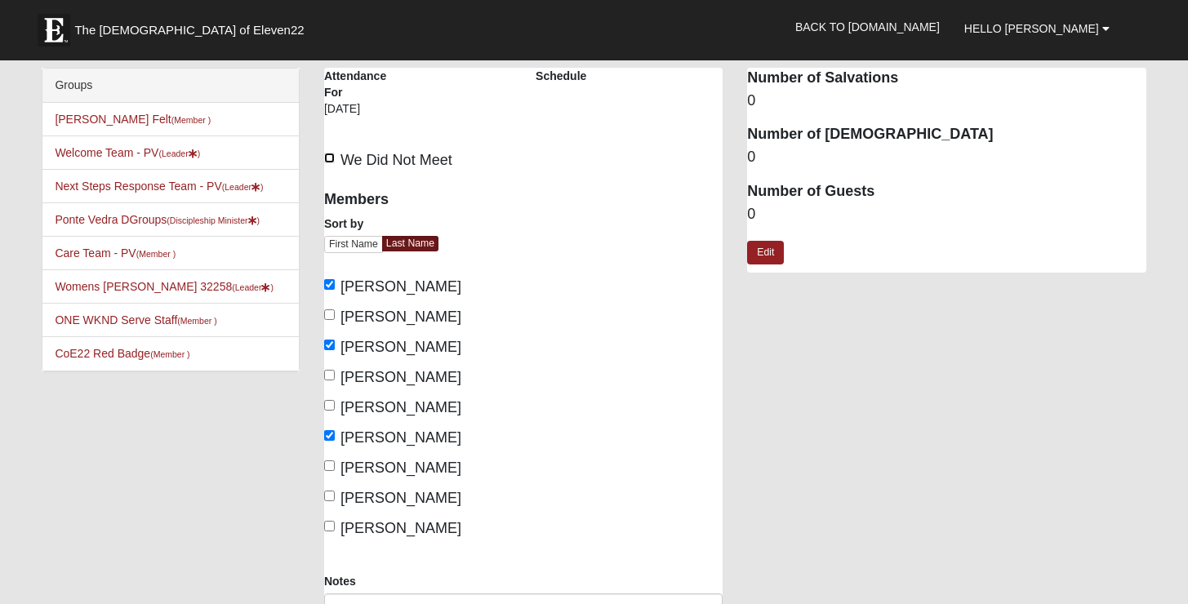
checkbox input "true"
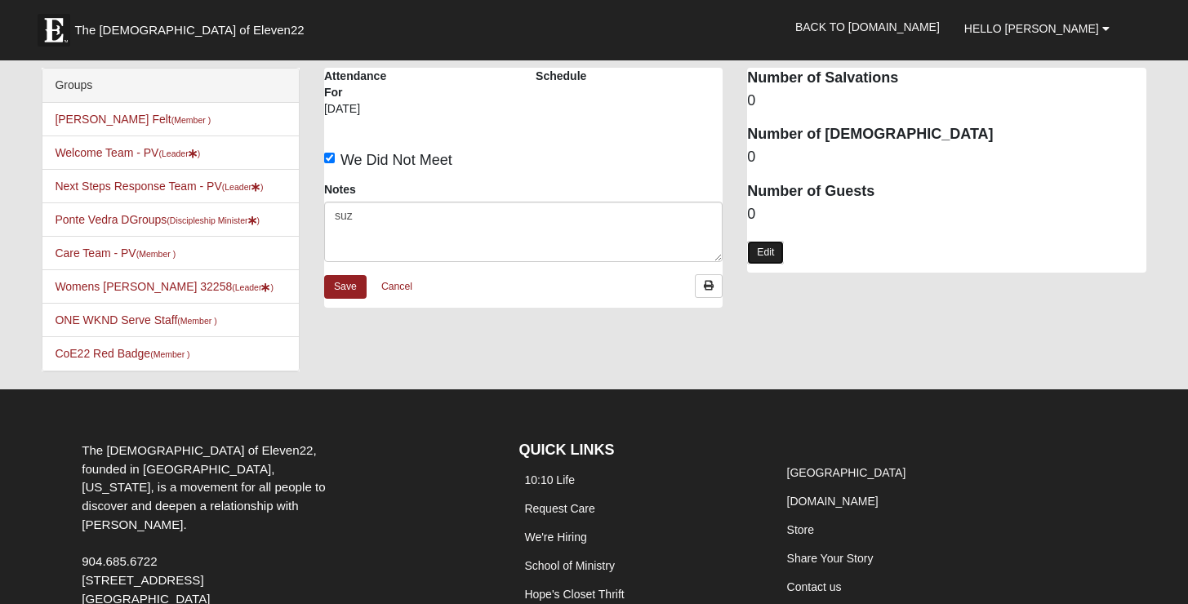
click at [768, 246] on link "Edit" at bounding box center [765, 253] width 37 height 24
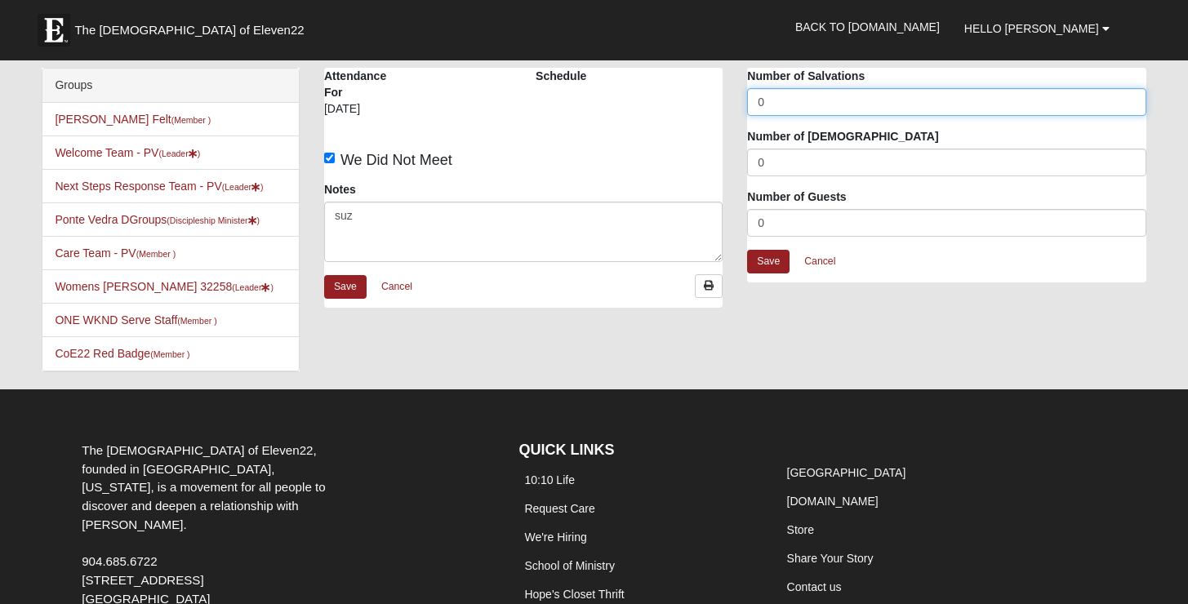
click at [781, 94] on input "0" at bounding box center [946, 102] width 399 height 28
type input "1"
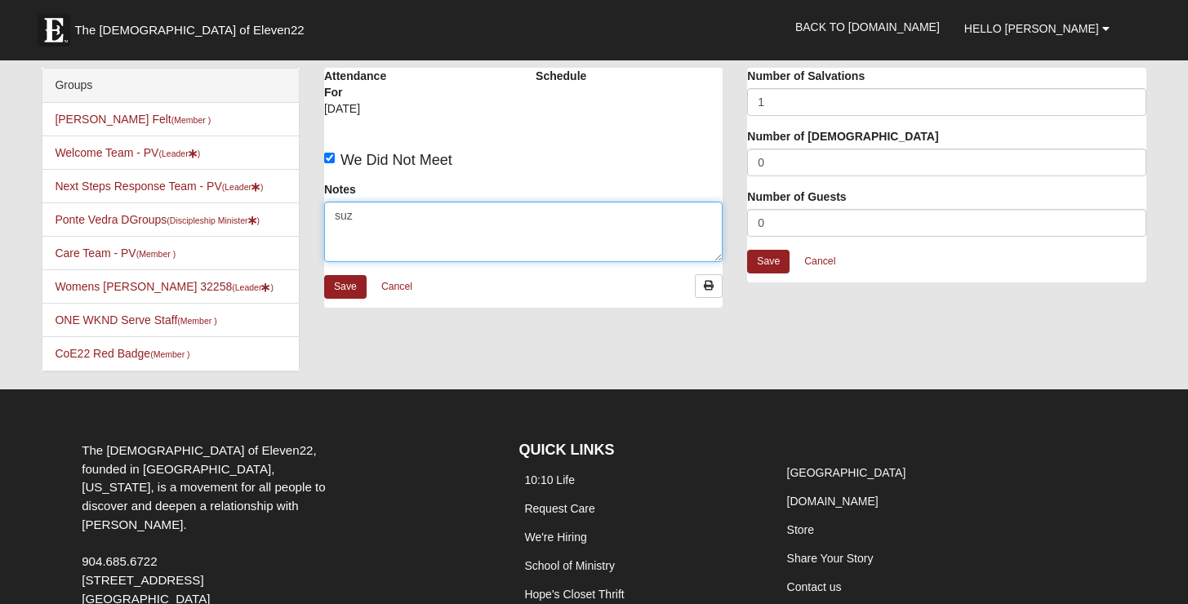
click at [496, 217] on textarea "suz" at bounding box center [523, 232] width 399 height 60
type textarea "s"
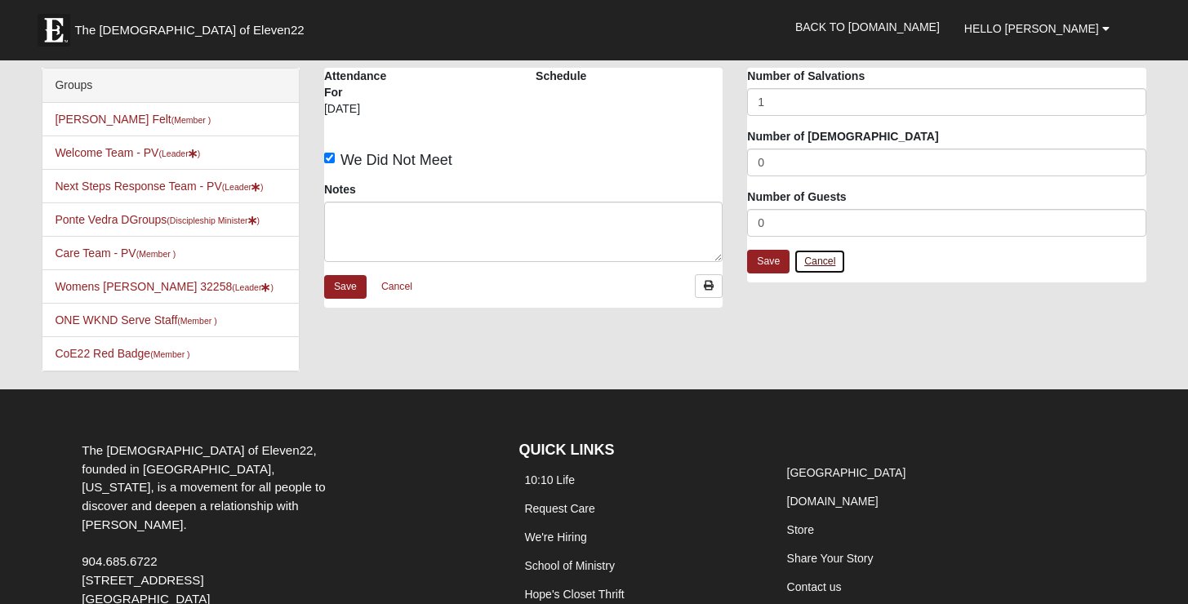
click at [829, 263] on link "Cancel" at bounding box center [820, 261] width 52 height 25
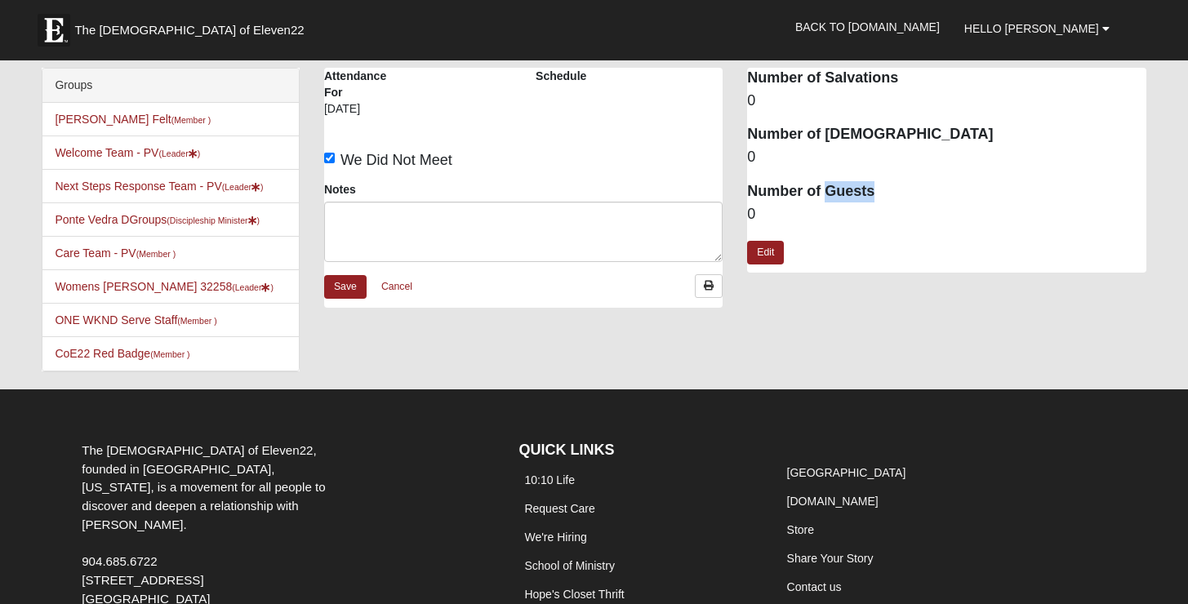
drag, startPoint x: 823, startPoint y: 196, endPoint x: 876, endPoint y: 194, distance: 53.1
click at [876, 194] on dt "Number of Guests" at bounding box center [946, 191] width 399 height 21
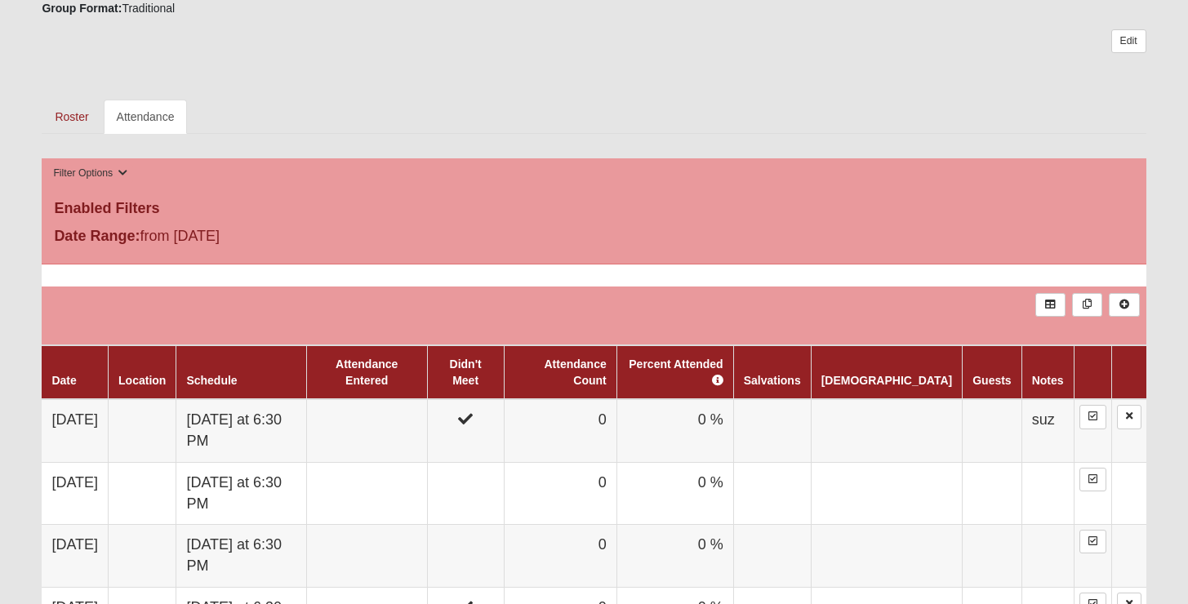
scroll to position [735, 0]
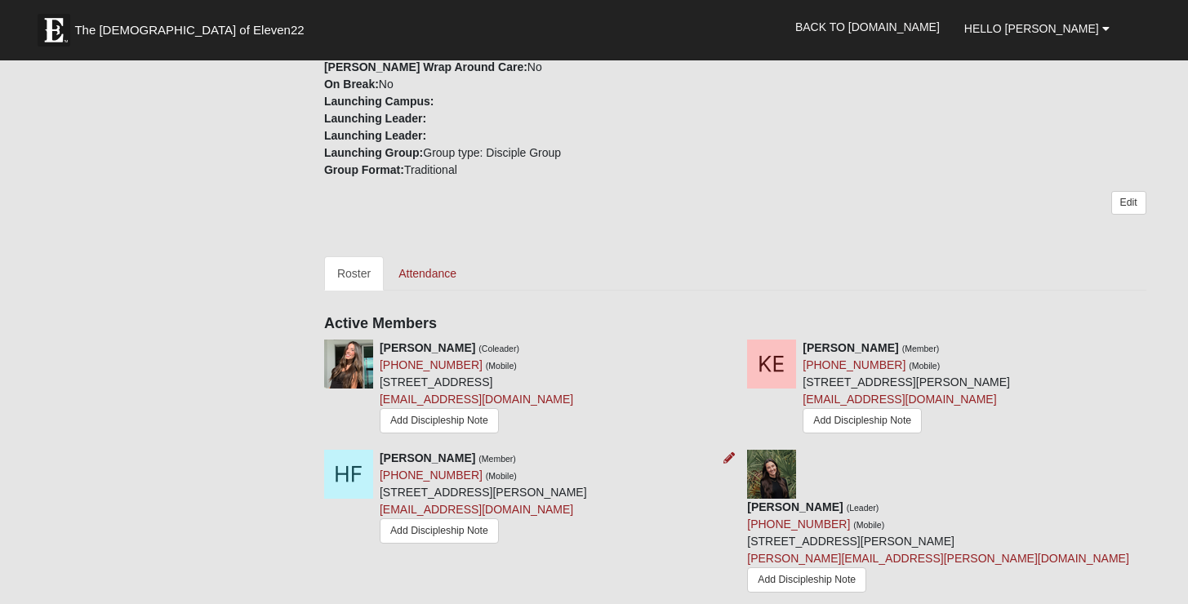
scroll to position [555, 0]
